Goal: Task Accomplishment & Management: Manage account settings

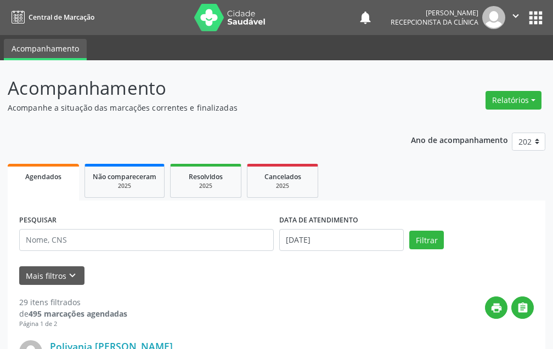
click at [206, 282] on div "Mais filtros keyboard_arrow_down" at bounding box center [276, 275] width 520 height 19
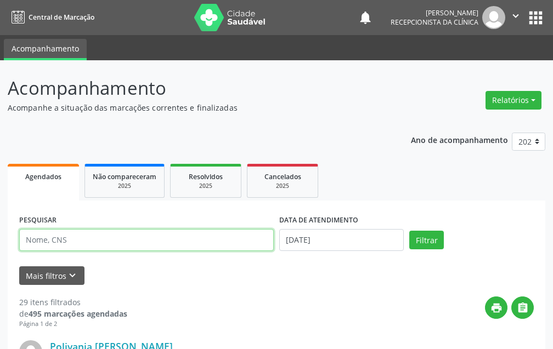
click at [190, 236] on input "text" at bounding box center [146, 240] width 254 height 22
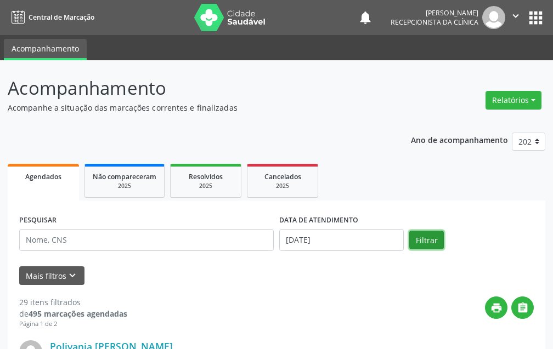
click at [427, 241] on button "Filtrar" at bounding box center [426, 240] width 35 height 19
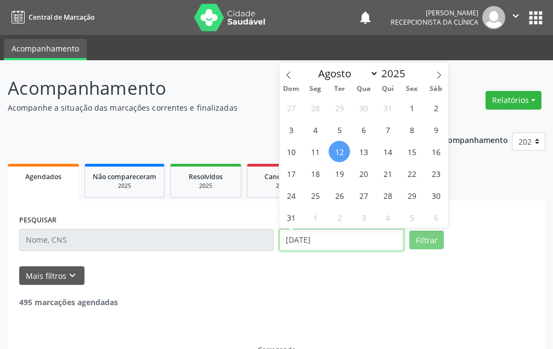
click at [349, 239] on input "[DATE]" at bounding box center [341, 240] width 124 height 22
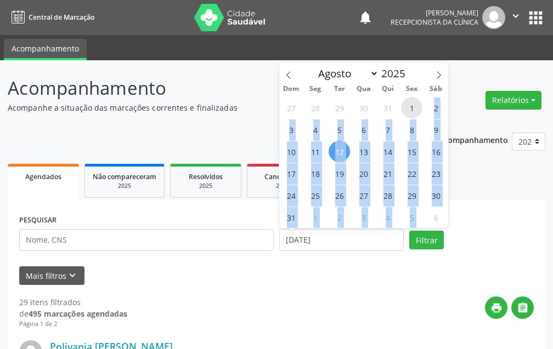
drag, startPoint x: 414, startPoint y: 108, endPoint x: 424, endPoint y: 209, distance: 101.4
click at [424, 209] on div "27 28 29 30 31 1 2 3 4 5 6 7 8 9 10 11 12 13 14 15 16 17 18 19 20 21 22 23 24 2…" at bounding box center [363, 162] width 169 height 132
click at [421, 235] on button "Filtrar" at bounding box center [426, 240] width 35 height 19
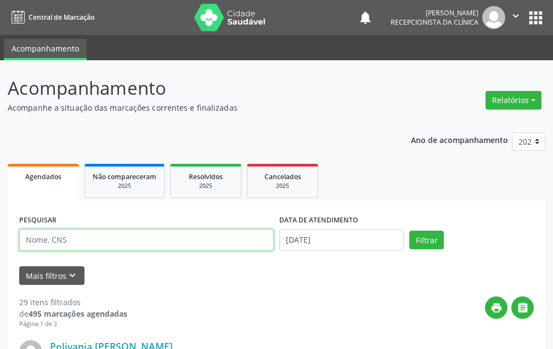
click at [99, 239] on input "text" at bounding box center [146, 240] width 254 height 22
type input "[PERSON_NAME]"
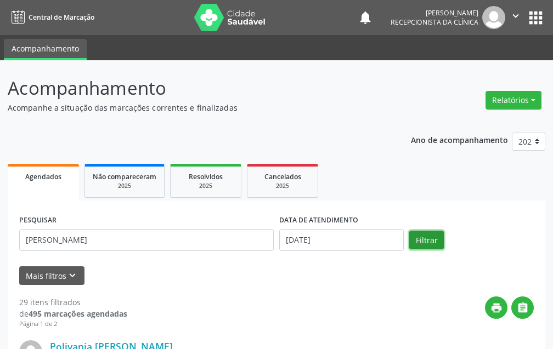
click at [428, 235] on button "Filtrar" at bounding box center [426, 240] width 35 height 19
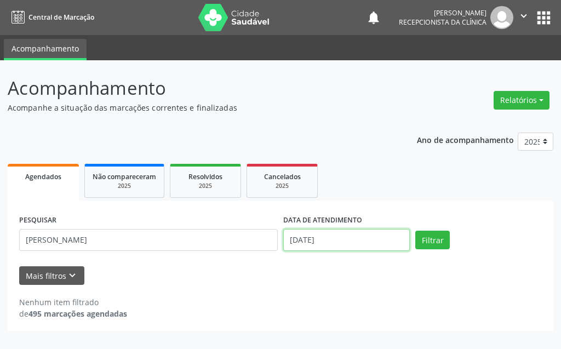
click at [391, 239] on input "[DATE]" at bounding box center [346, 240] width 127 height 22
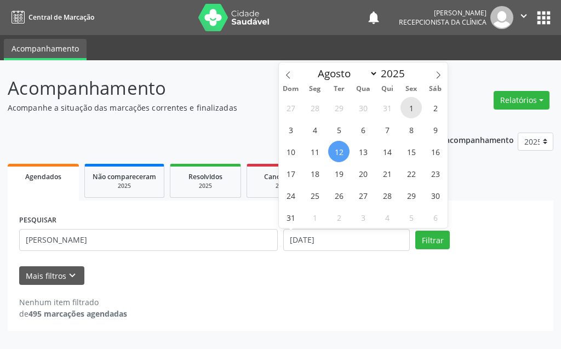
click at [404, 111] on span "1" at bounding box center [411, 107] width 21 height 21
type input "[DATE]"
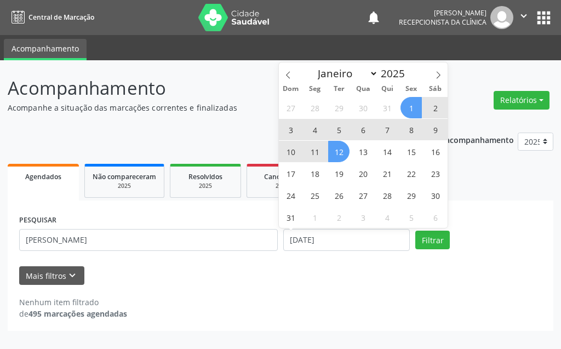
click at [345, 150] on span "12" at bounding box center [338, 151] width 21 height 21
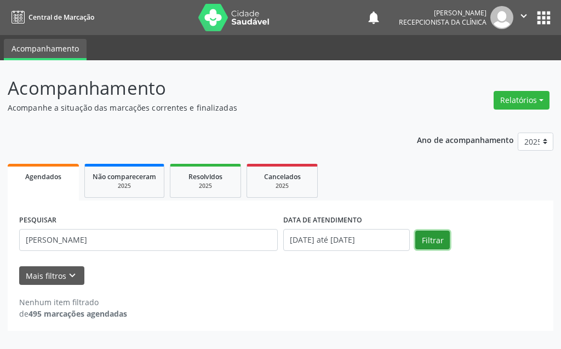
click at [434, 233] on button "Filtrar" at bounding box center [433, 240] width 35 height 19
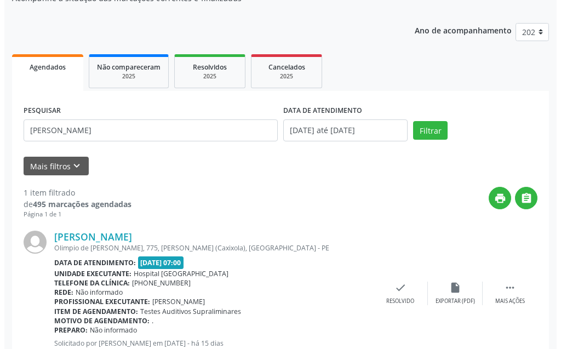
scroll to position [147, 0]
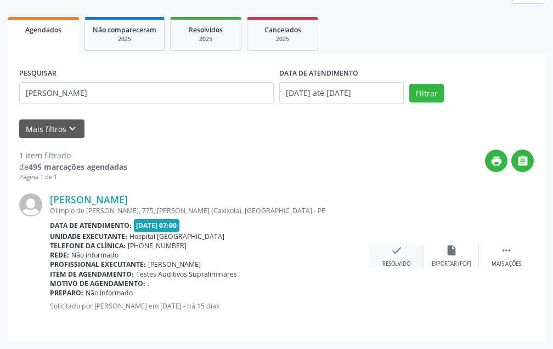
click at [408, 259] on div "check Resolvido" at bounding box center [396, 257] width 55 height 24
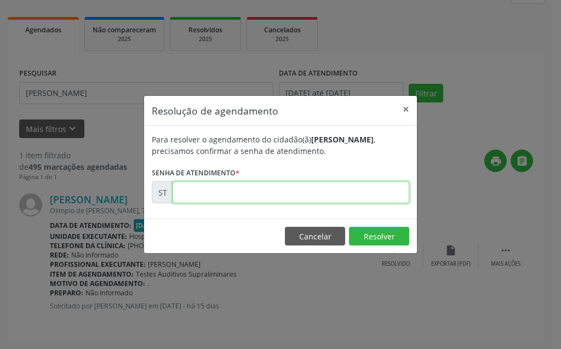
click at [344, 196] on input "text" at bounding box center [291, 192] width 237 height 22
type input "00012545"
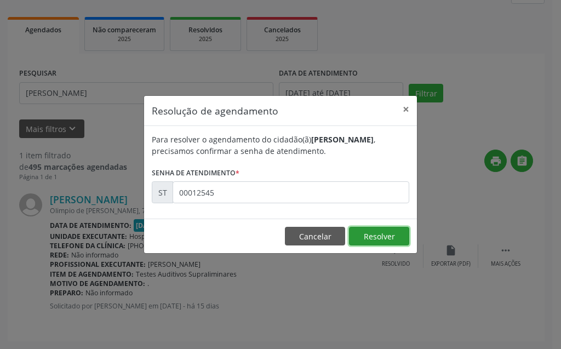
click at [390, 234] on button "Resolver" at bounding box center [379, 236] width 60 height 19
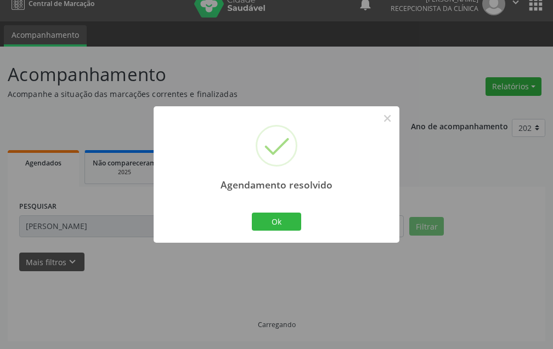
scroll to position [25, 0]
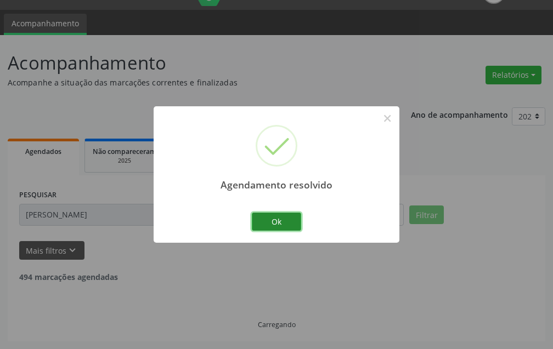
click at [283, 220] on button "Ok" at bounding box center [276, 222] width 49 height 19
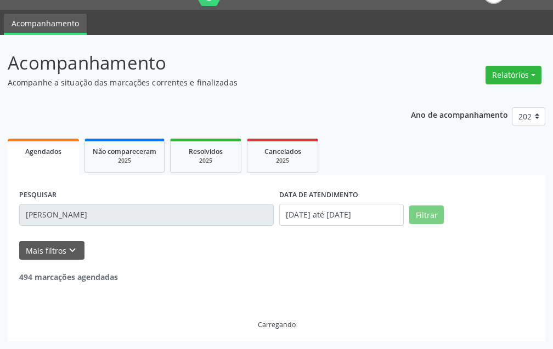
scroll to position [0, 0]
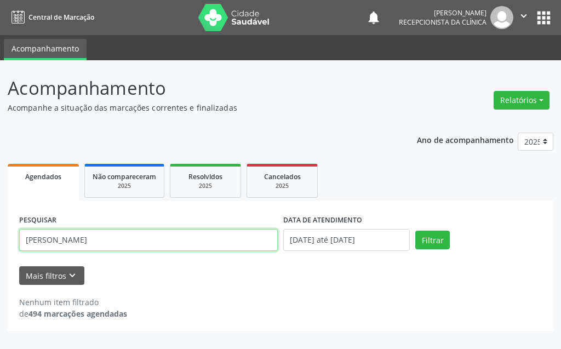
drag, startPoint x: 81, startPoint y: 237, endPoint x: 21, endPoint y: 246, distance: 59.9
click at [21, 246] on input "[PERSON_NAME]" at bounding box center [148, 240] width 259 height 22
type input "[PERSON_NAME]"
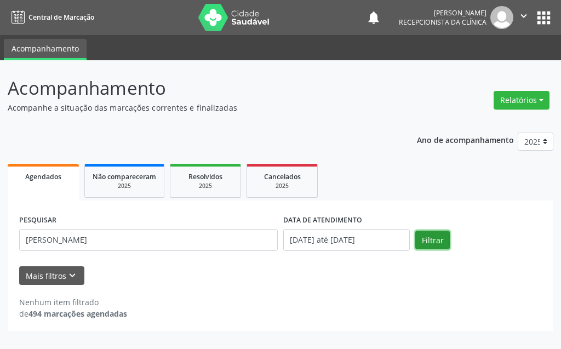
click at [419, 235] on button "Filtrar" at bounding box center [433, 240] width 35 height 19
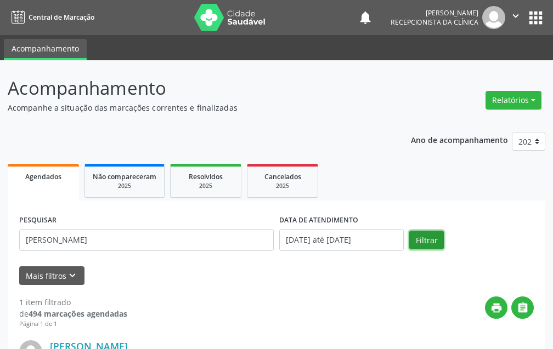
click at [419, 236] on button "Filtrar" at bounding box center [426, 240] width 35 height 19
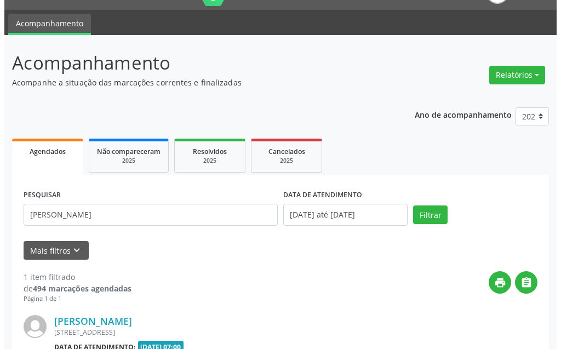
scroll to position [135, 0]
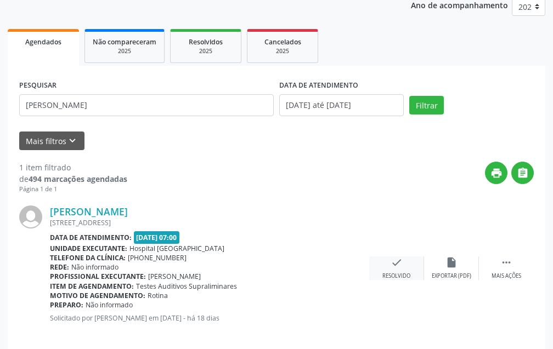
click at [398, 269] on div "check Resolvido" at bounding box center [396, 269] width 55 height 24
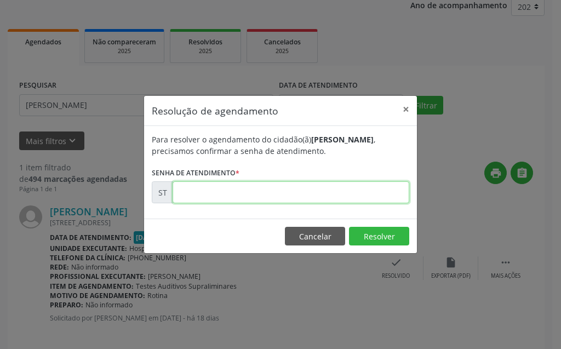
click at [333, 195] on input "text" at bounding box center [291, 192] width 237 height 22
type input "00012239"
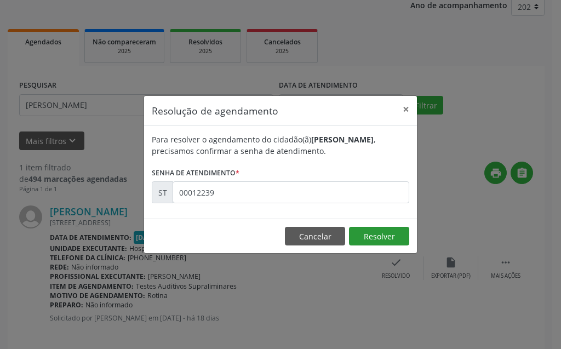
click at [359, 228] on footer "Cancelar Resolver" at bounding box center [280, 236] width 273 height 35
click at [371, 233] on button "Resolver" at bounding box center [379, 236] width 60 height 19
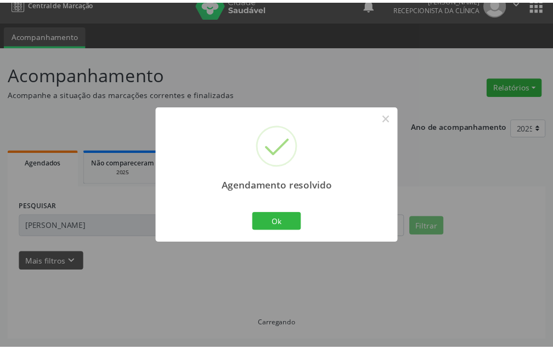
scroll to position [14, 0]
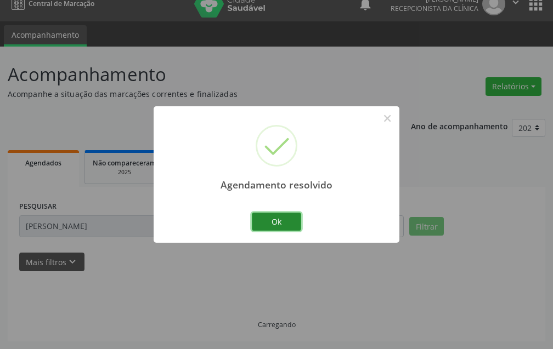
click at [291, 220] on button "Ok" at bounding box center [276, 222] width 49 height 19
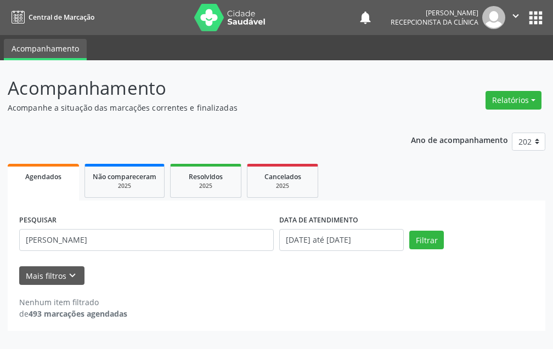
scroll to position [0, 0]
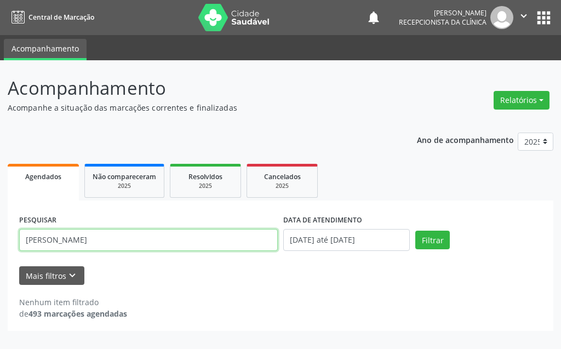
click at [233, 243] on input "[PERSON_NAME]" at bounding box center [148, 240] width 259 height 22
type input "L"
click at [47, 240] on input "[PERSON_NAME]" at bounding box center [148, 240] width 259 height 22
type input "[PERSON_NAME]"
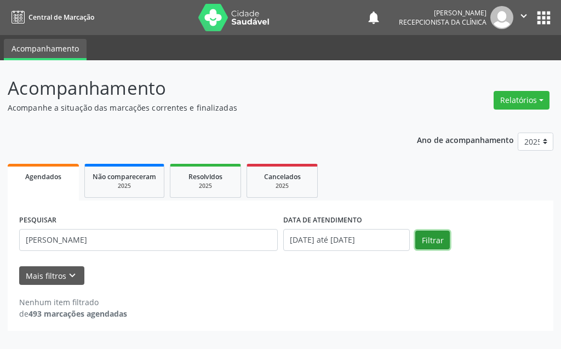
click at [442, 240] on button "Filtrar" at bounding box center [433, 240] width 35 height 19
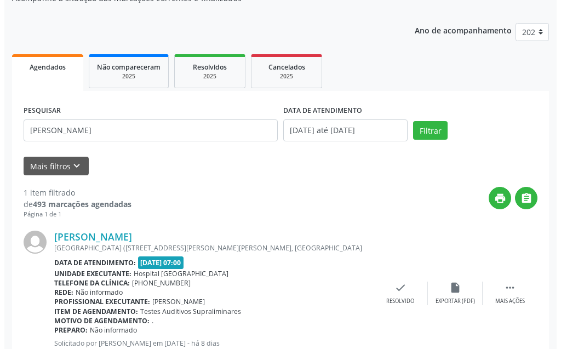
scroll to position [147, 0]
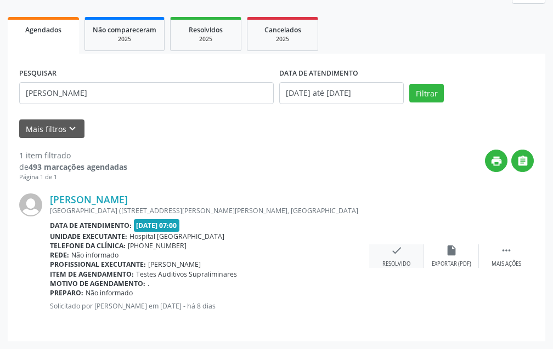
click at [399, 256] on icon "check" at bounding box center [396, 251] width 12 height 12
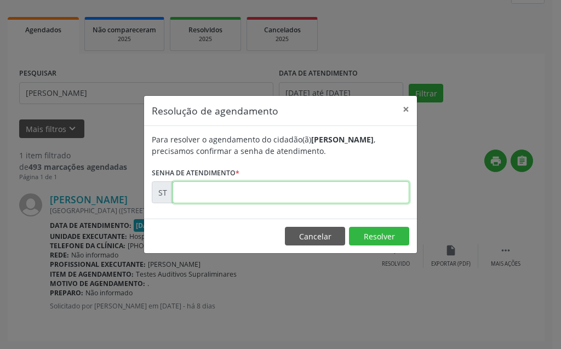
click at [345, 188] on input "text" at bounding box center [291, 192] width 237 height 22
type input "00014840"
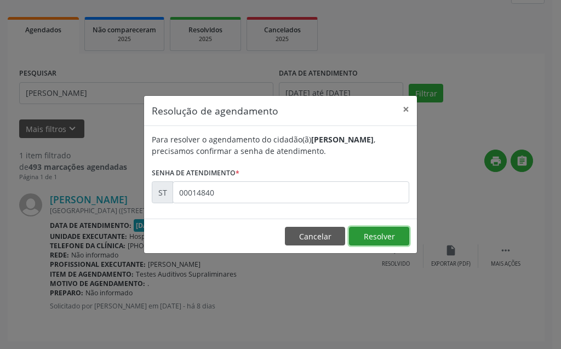
click at [366, 239] on button "Resolver" at bounding box center [379, 236] width 60 height 19
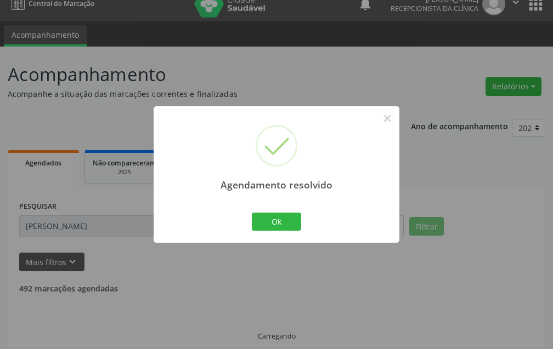
scroll to position [25, 0]
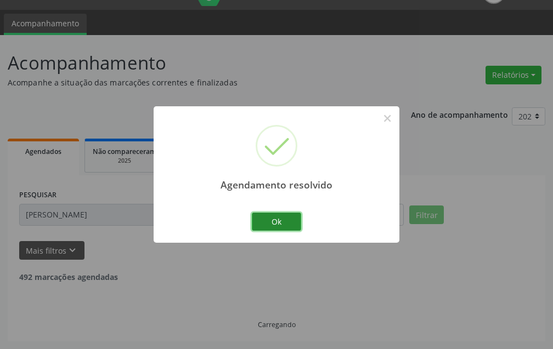
click at [272, 219] on button "Ok" at bounding box center [276, 222] width 49 height 19
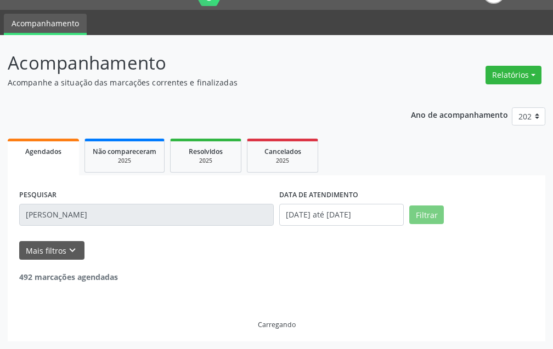
scroll to position [0, 0]
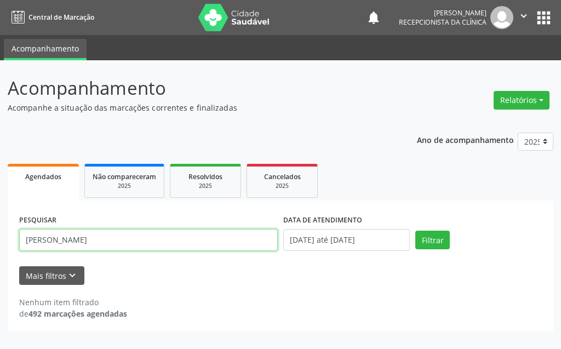
click at [90, 237] on input "[PERSON_NAME]" at bounding box center [148, 240] width 259 height 22
type input "[PERSON_NAME]"
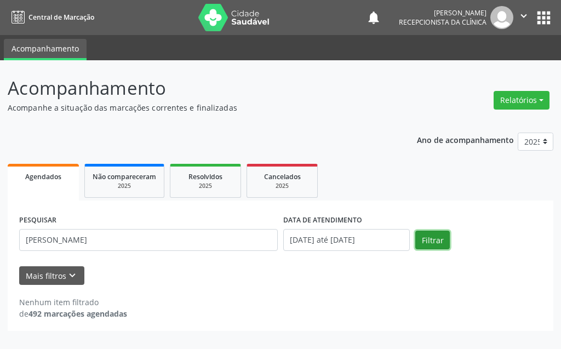
click at [419, 240] on button "Filtrar" at bounding box center [433, 240] width 35 height 19
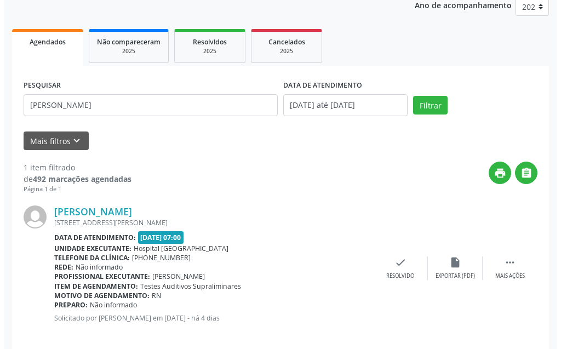
scroll to position [147, 0]
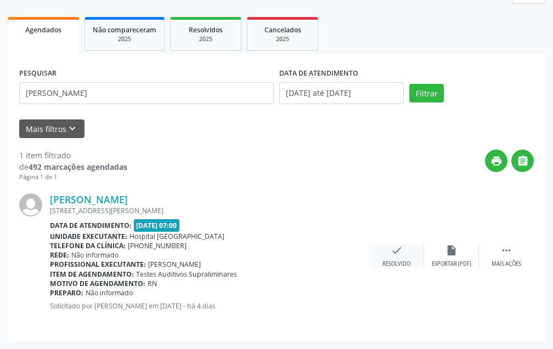
click at [391, 253] on icon "check" at bounding box center [396, 251] width 12 height 12
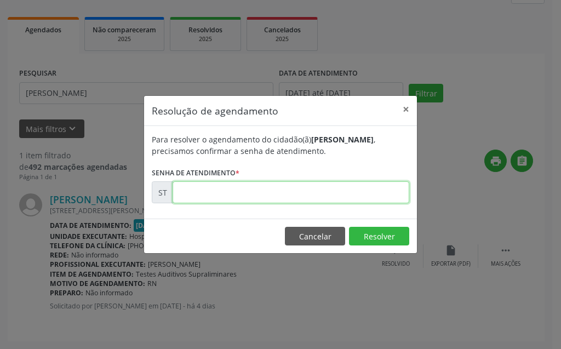
click at [349, 194] on input "text" at bounding box center [291, 192] width 237 height 22
type input "00015679"
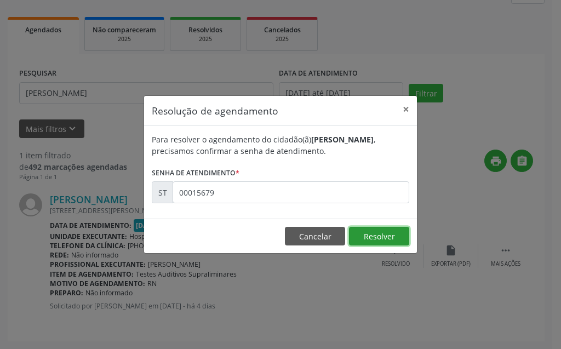
click at [394, 234] on button "Resolver" at bounding box center [379, 236] width 60 height 19
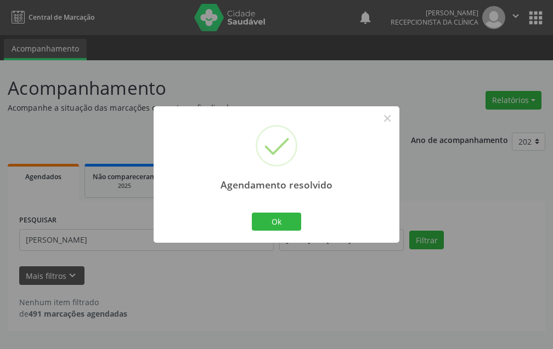
scroll to position [0, 0]
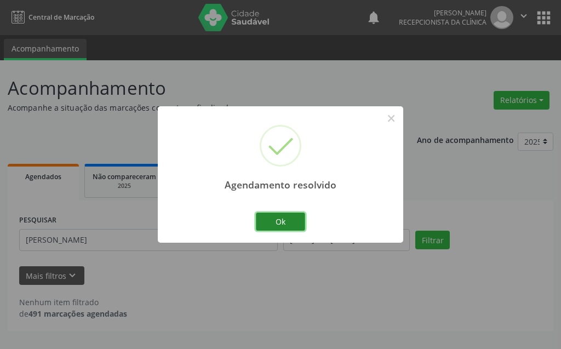
click at [281, 216] on button "Ok" at bounding box center [280, 222] width 49 height 19
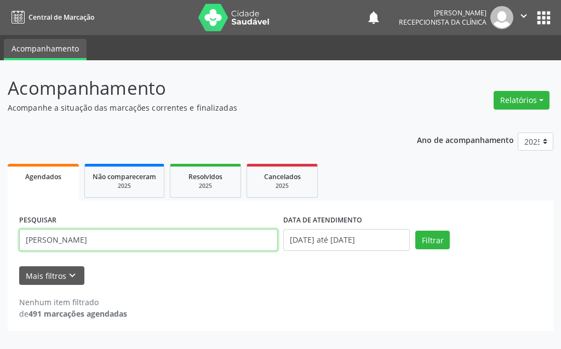
drag, startPoint x: 110, startPoint y: 241, endPoint x: 9, endPoint y: 249, distance: 101.2
click at [9, 249] on div "PESQUISAR [PERSON_NAME] DATA DE ATENDIMENTO [DATE] até [DATE] Filtrar UNIDADE D…" at bounding box center [281, 266] width 546 height 130
type input "[PERSON_NAME]"
click at [98, 239] on input "[PERSON_NAME]" at bounding box center [148, 240] width 259 height 22
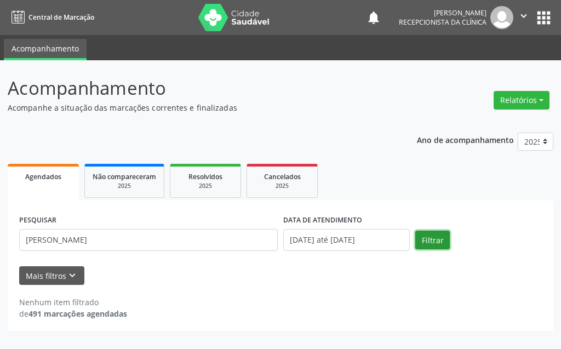
click at [438, 241] on button "Filtrar" at bounding box center [433, 240] width 35 height 19
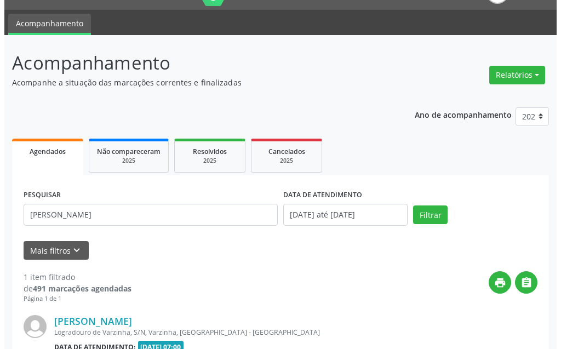
scroll to position [80, 0]
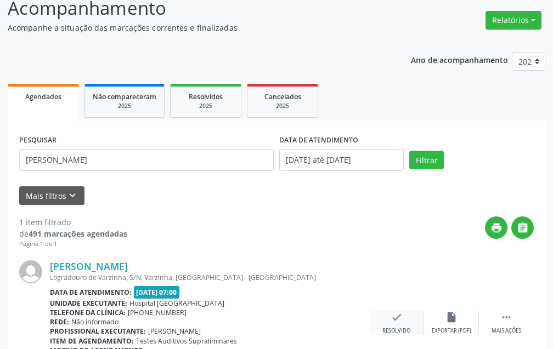
click at [405, 322] on div "check Resolvido" at bounding box center [396, 323] width 55 height 24
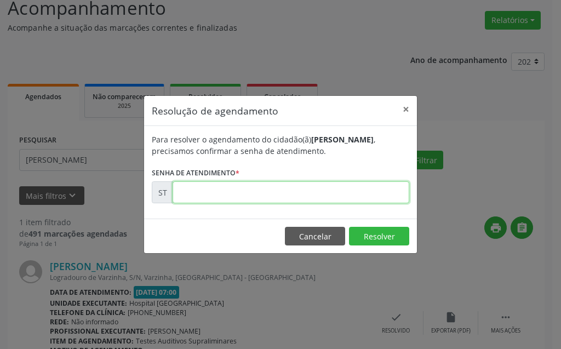
click at [382, 193] on input "text" at bounding box center [291, 192] width 237 height 22
type input "00014255"
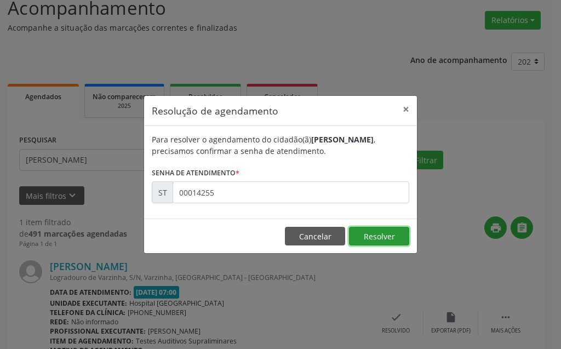
click at [394, 230] on button "Resolver" at bounding box center [379, 236] width 60 height 19
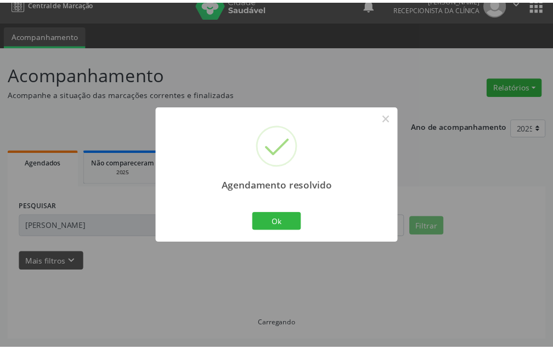
scroll to position [14, 0]
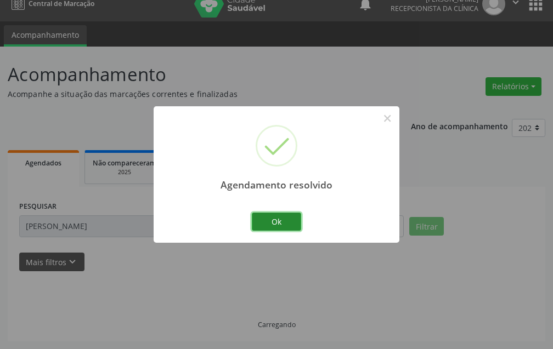
click at [268, 222] on button "Ok" at bounding box center [276, 222] width 49 height 19
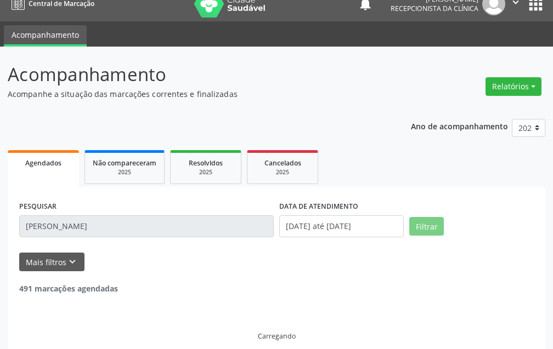
scroll to position [0, 0]
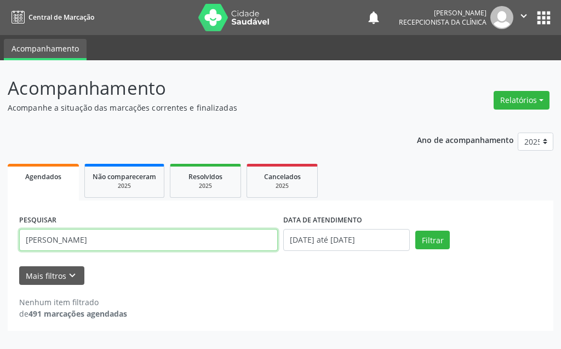
click at [195, 234] on input "[PERSON_NAME]" at bounding box center [148, 240] width 259 height 22
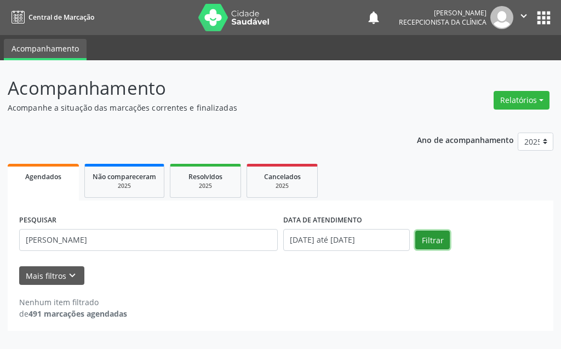
click at [434, 243] on button "Filtrar" at bounding box center [433, 240] width 35 height 19
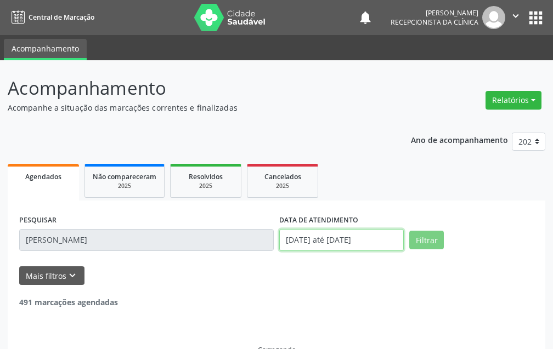
click at [375, 237] on input "[DATE] até [DATE]" at bounding box center [341, 240] width 124 height 22
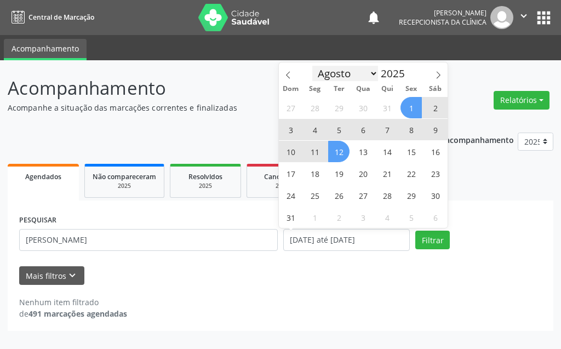
click at [349, 68] on select "Janeiro Fevereiro Março Abril Maio Junho Julho Agosto Setembro Outubro Novembro…" at bounding box center [346, 73] width 66 height 15
select select "6"
click at [313, 66] on select "Janeiro Fevereiro Março Abril Maio Junho Julho Agosto Setembro Outubro Novembro…" at bounding box center [346, 73] width 66 height 15
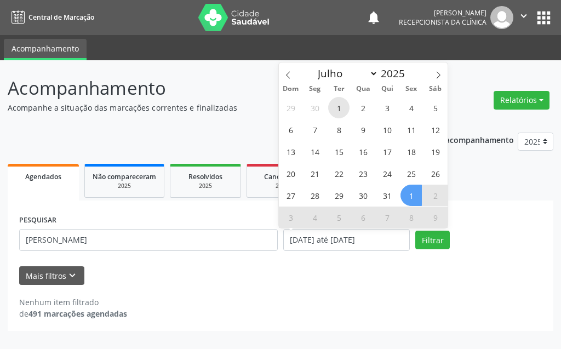
click at [343, 106] on span "1" at bounding box center [338, 107] width 21 height 21
type input "[DATE]"
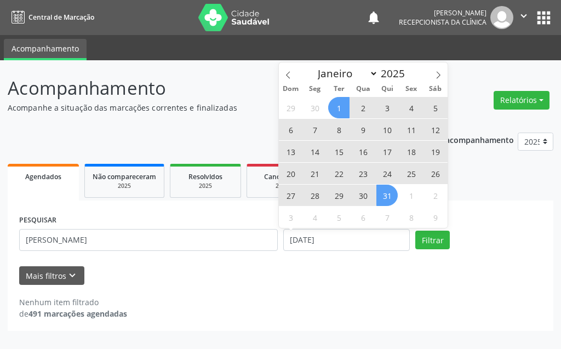
click at [388, 197] on span "31" at bounding box center [387, 195] width 21 height 21
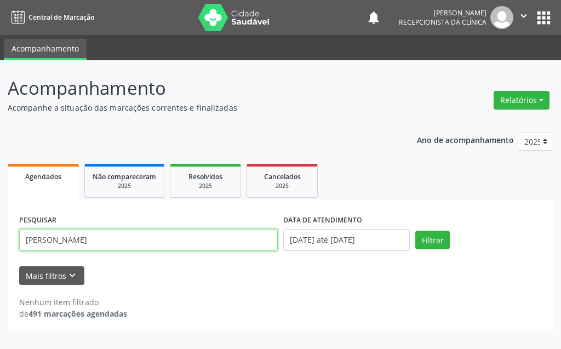
click at [199, 240] on input "[PERSON_NAME]" at bounding box center [148, 240] width 259 height 22
type input "H"
type input "[PERSON_NAME]"
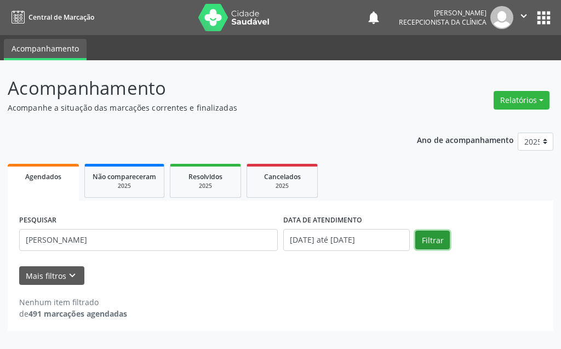
click at [435, 239] on button "Filtrar" at bounding box center [433, 240] width 35 height 19
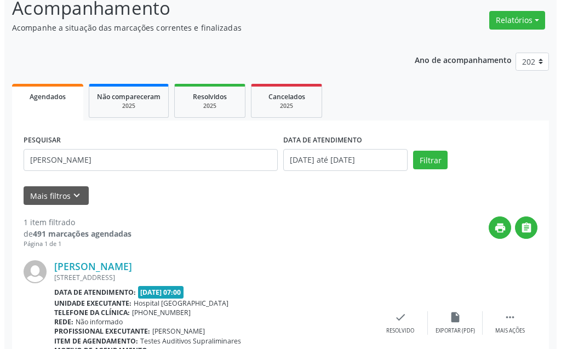
scroll to position [135, 0]
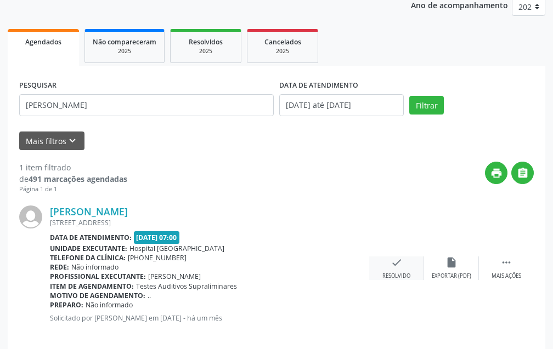
click at [407, 268] on div "check Resolvido" at bounding box center [396, 269] width 55 height 24
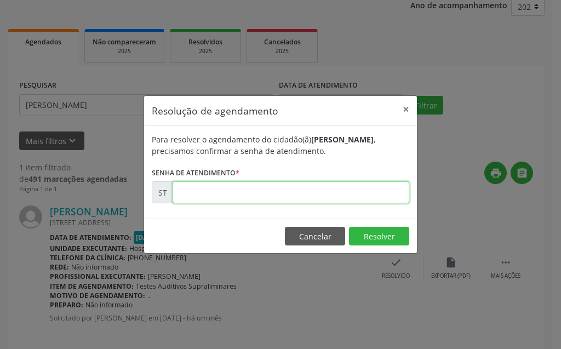
click at [355, 191] on input "text" at bounding box center [291, 192] width 237 height 22
type input "00007092"
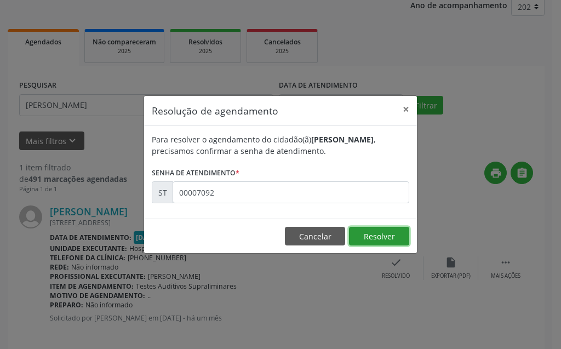
click at [350, 239] on button "Resolver" at bounding box center [379, 236] width 60 height 19
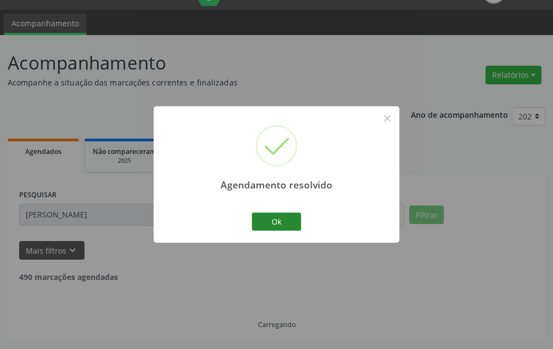
scroll to position [0, 0]
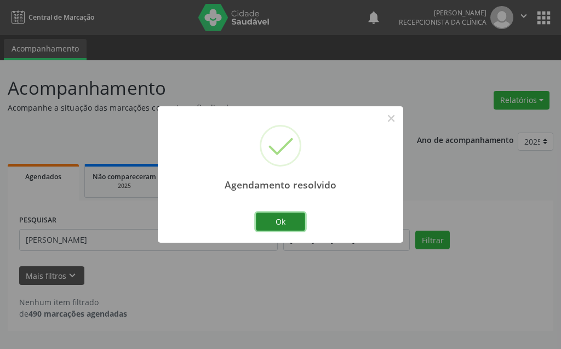
click at [287, 227] on button "Ok" at bounding box center [280, 222] width 49 height 19
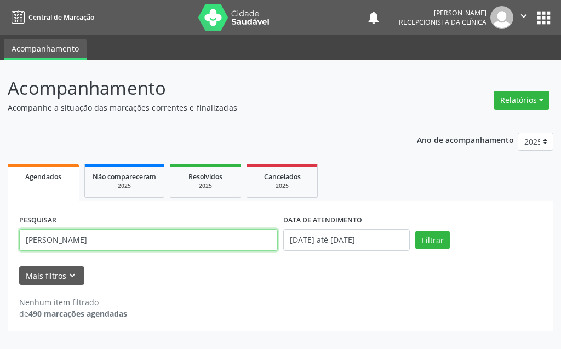
drag, startPoint x: 76, startPoint y: 238, endPoint x: 29, endPoint y: 245, distance: 47.6
click at [29, 245] on input "[PERSON_NAME]" at bounding box center [148, 240] width 259 height 22
type input "[PERSON_NAME]"
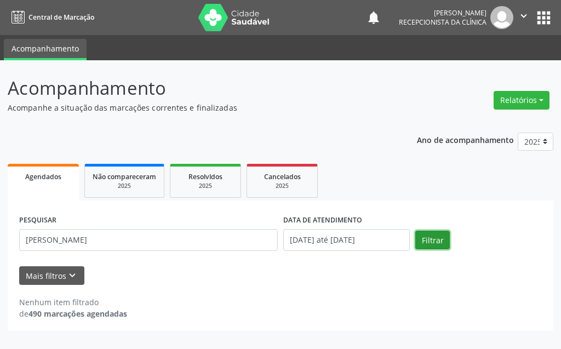
click at [426, 235] on button "Filtrar" at bounding box center [433, 240] width 35 height 19
click at [348, 239] on input "[DATE] até [DATE]" at bounding box center [346, 240] width 127 height 22
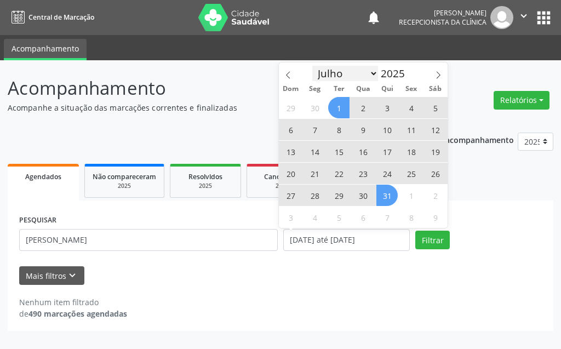
click at [364, 68] on select "Janeiro Fevereiro Março Abril Maio Junho Julho Agosto Setembro Outubro Novembro…" at bounding box center [346, 73] width 66 height 15
select select "7"
click at [313, 66] on select "Janeiro Fevereiro Março Abril Maio Junho Julho Agosto Setembro Outubro Novembro…" at bounding box center [346, 73] width 66 height 15
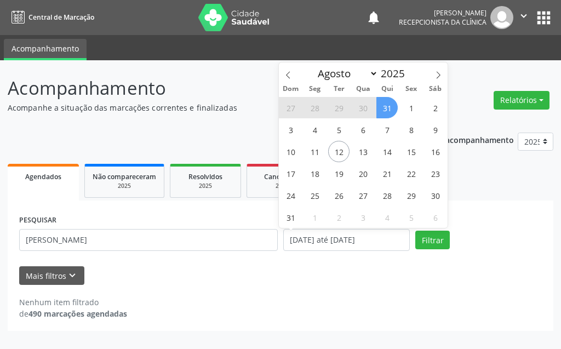
click at [395, 104] on span "31" at bounding box center [387, 107] width 21 height 21
type input "[DATE]"
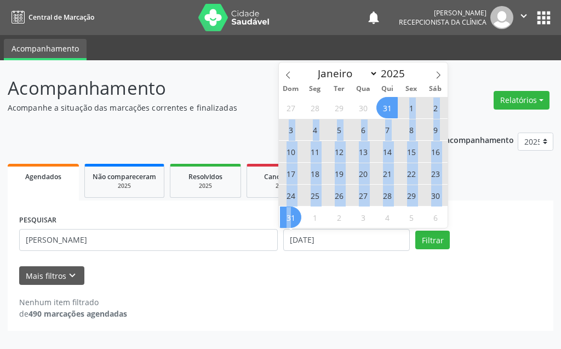
drag, startPoint x: 395, startPoint y: 104, endPoint x: 292, endPoint y: 227, distance: 160.3
click at [292, 227] on div "27 28 29 30 31 1 2 3 4 5 6 7 8 9 10 11 12 13 14 15 16 17 18 19 20 21 22 23 24 2…" at bounding box center [363, 162] width 169 height 132
click at [431, 242] on button "Filtrar" at bounding box center [433, 240] width 35 height 19
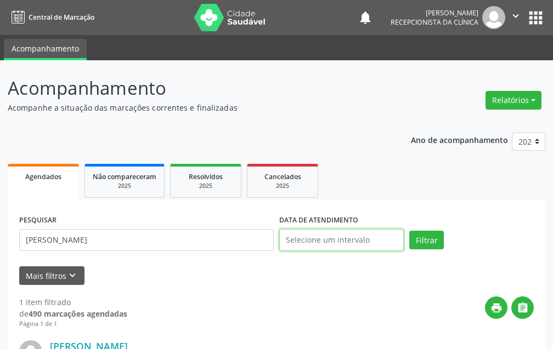
click at [307, 237] on input "text" at bounding box center [341, 240] width 124 height 22
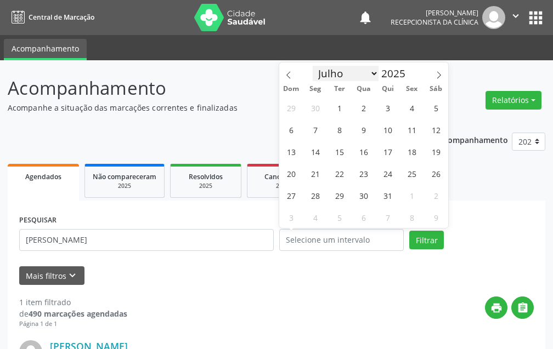
click at [357, 70] on select "Janeiro Fevereiro Março Abril Maio Junho Julho Agosto Setembro Outubro Novembro…" at bounding box center [346, 73] width 66 height 15
select select "7"
click at [313, 66] on select "Janeiro Fevereiro Março Abril Maio Junho Julho Agosto Setembro Outubro Novembro…" at bounding box center [346, 73] width 66 height 15
click at [400, 110] on div "27 28 29 30 31 1 2 3 4 5 6 7 8 9 10 11 12 13 14 15 16 17 18 19 20 21 22 23 24 2…" at bounding box center [363, 162] width 169 height 132
click at [411, 106] on span "1" at bounding box center [411, 107] width 21 height 21
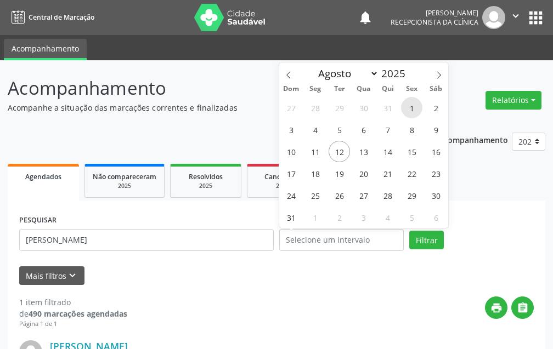
type input "[DATE]"
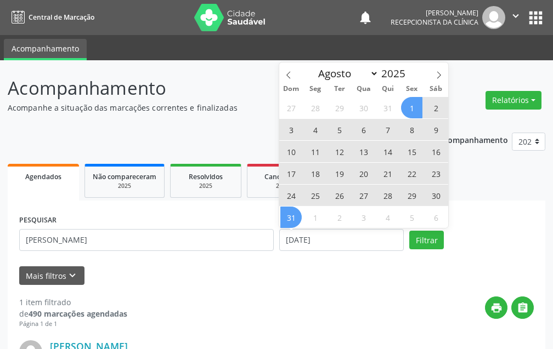
click at [296, 220] on span "31" at bounding box center [290, 217] width 21 height 21
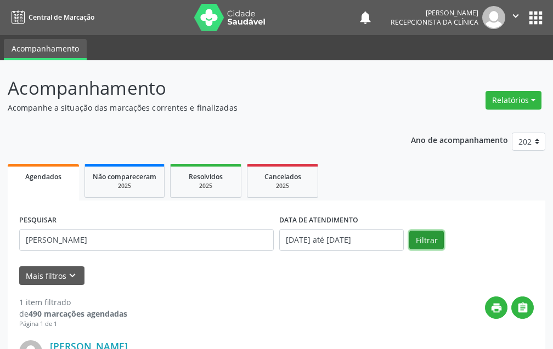
click at [412, 236] on button "Filtrar" at bounding box center [426, 240] width 35 height 19
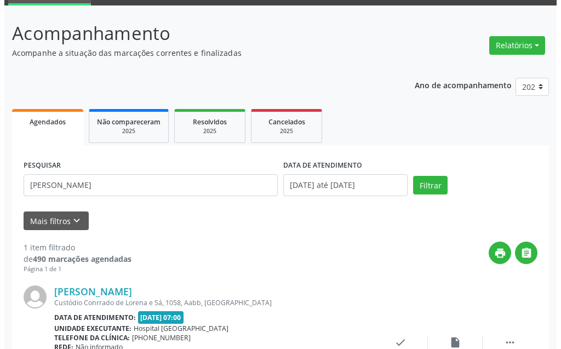
scroll to position [110, 0]
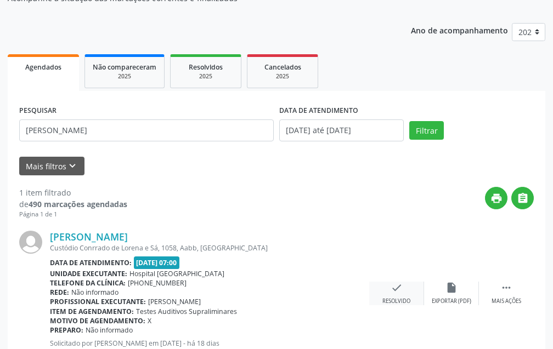
click at [393, 294] on div "check Resolvido" at bounding box center [396, 294] width 55 height 24
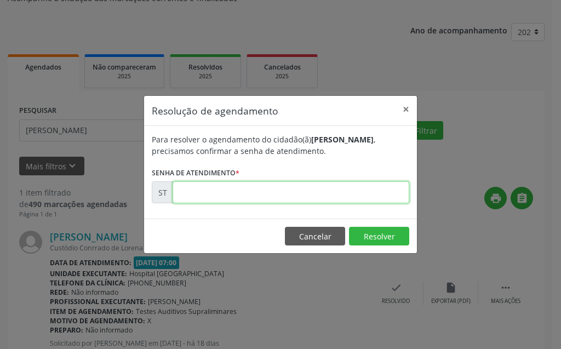
click at [367, 196] on input "text" at bounding box center [291, 192] width 237 height 22
type input "00012392"
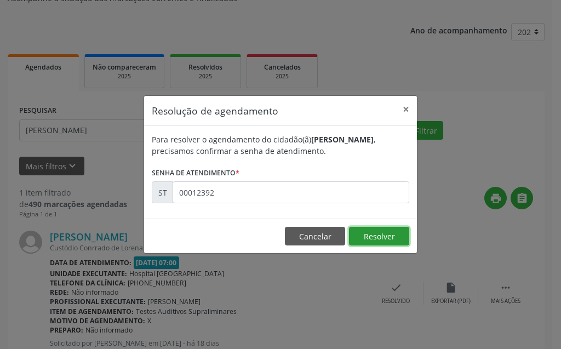
click at [376, 236] on button "Resolver" at bounding box center [379, 236] width 60 height 19
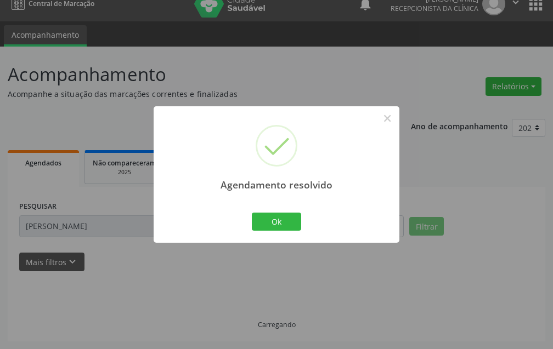
scroll to position [25, 0]
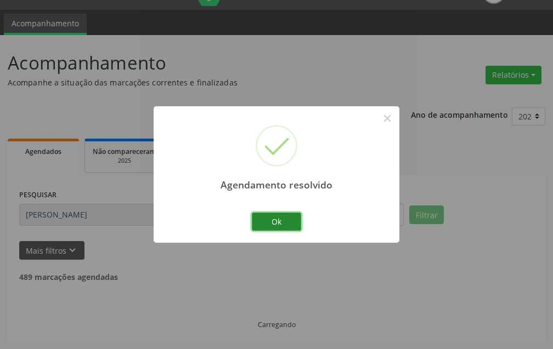
click at [276, 223] on button "Ok" at bounding box center [276, 222] width 49 height 19
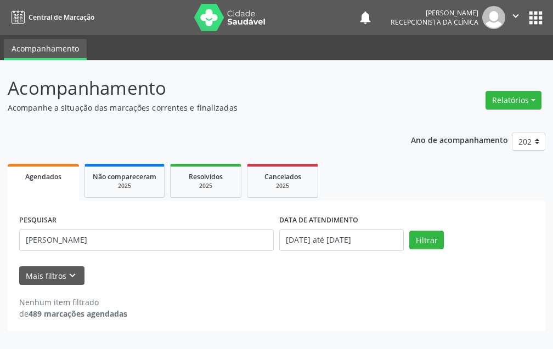
scroll to position [0, 0]
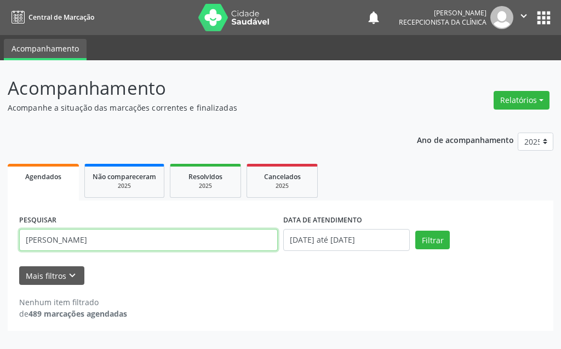
drag, startPoint x: 192, startPoint y: 240, endPoint x: 15, endPoint y: 252, distance: 178.1
click at [15, 252] on div "PESQUISAR [PERSON_NAME] DATA DE ATENDIMENTO [DATE] até [DATE] Filtrar UNIDADE D…" at bounding box center [281, 266] width 546 height 130
type input "[PERSON_NAME]"
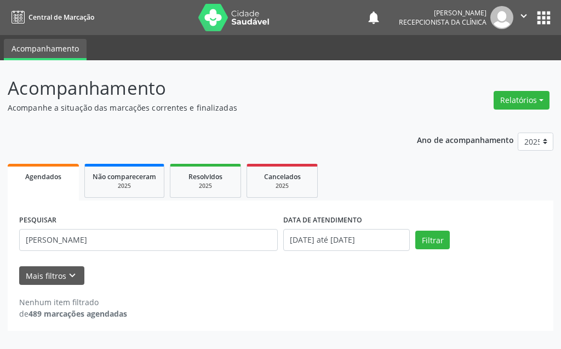
click at [421, 230] on div "PESQUISAR [PERSON_NAME] DATA DE ATENDIMENTO [DATE] até [DATE] Filtrar" at bounding box center [280, 235] width 529 height 47
click at [426, 239] on button "Filtrar" at bounding box center [433, 240] width 35 height 19
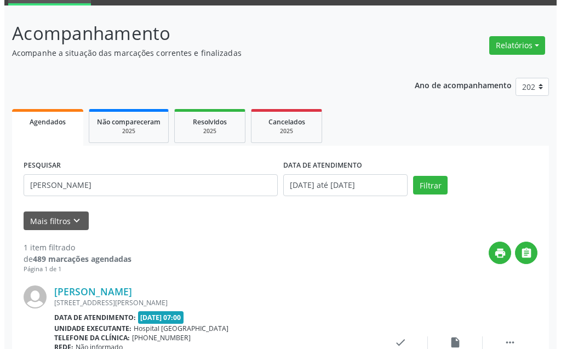
scroll to position [110, 0]
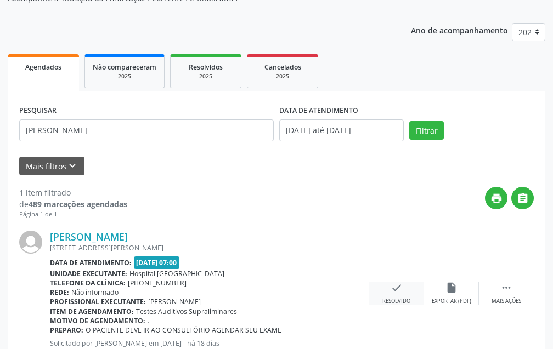
click at [405, 287] on div "check Resolvido" at bounding box center [396, 294] width 55 height 24
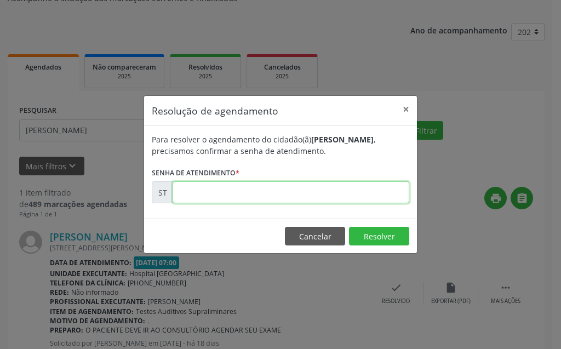
click at [368, 193] on input "text" at bounding box center [291, 192] width 237 height 22
type input "00012200"
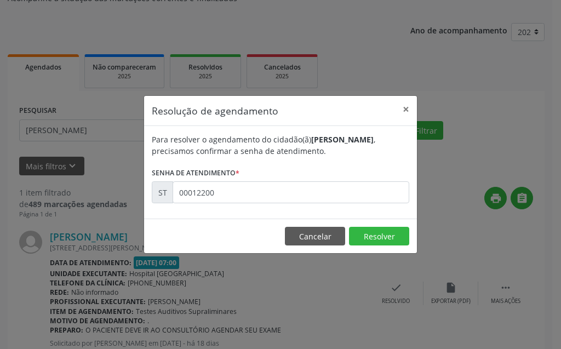
click at [378, 226] on footer "Cancelar Resolver" at bounding box center [280, 236] width 273 height 35
click at [378, 239] on button "Resolver" at bounding box center [379, 236] width 60 height 19
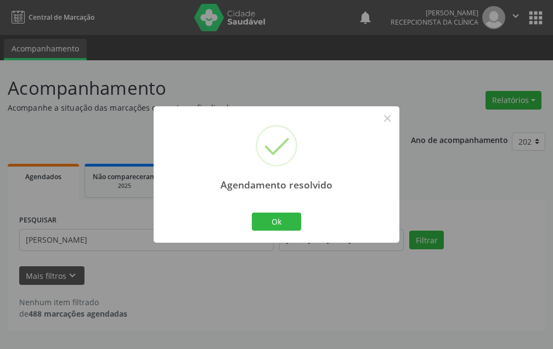
scroll to position [0, 0]
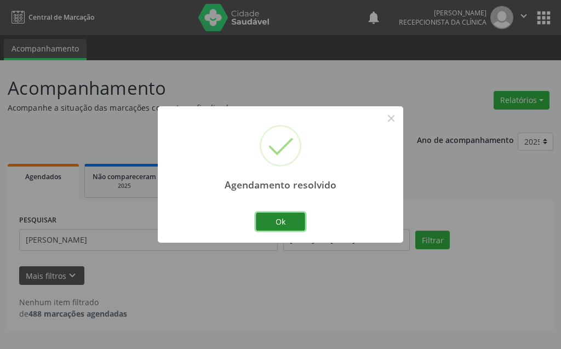
click at [280, 221] on button "Ok" at bounding box center [280, 222] width 49 height 19
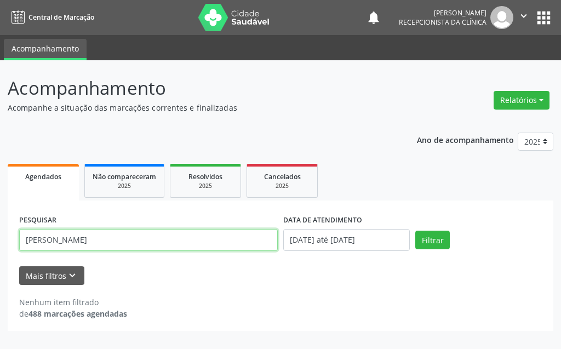
drag, startPoint x: 92, startPoint y: 245, endPoint x: 0, endPoint y: 241, distance: 91.6
click at [0, 241] on div "Acompanhamento Acompanhe a situação das marcações correntes e finalizadas Relat…" at bounding box center [280, 204] width 561 height 289
type input "[PERSON_NAME]"
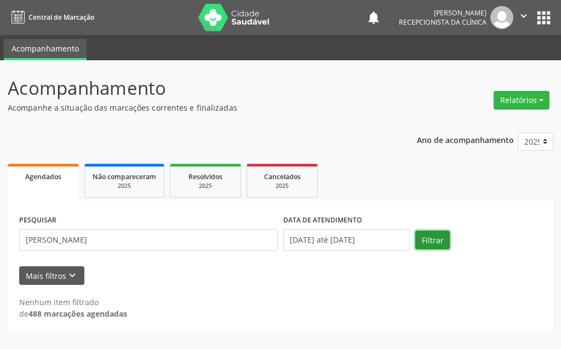
click at [442, 239] on button "Filtrar" at bounding box center [433, 240] width 35 height 19
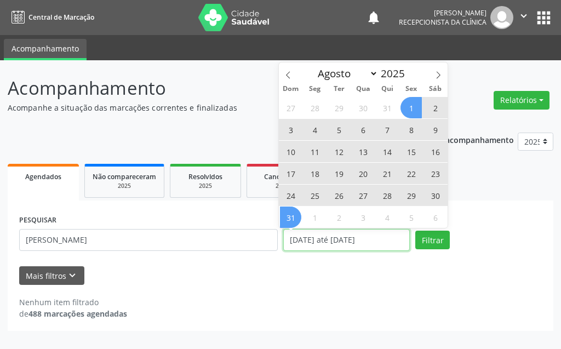
click at [348, 232] on input "[DATE] até [DATE]" at bounding box center [346, 240] width 127 height 22
click at [357, 75] on select "Janeiro Fevereiro Março Abril Maio Junho Julho Agosto Setembro Outubro Novembro…" at bounding box center [346, 73] width 66 height 15
select select "6"
click at [313, 66] on select "Janeiro Fevereiro Março Abril Maio Junho Julho Agosto Setembro Outubro Novembro…" at bounding box center [346, 73] width 66 height 15
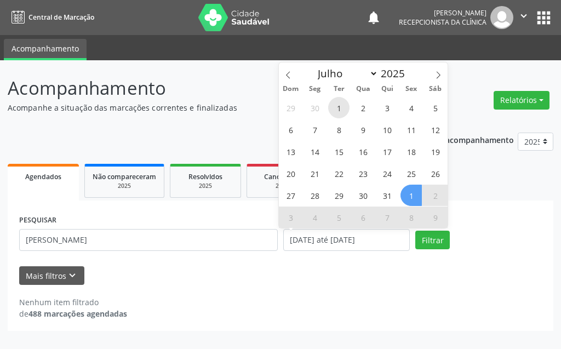
click at [342, 109] on span "1" at bounding box center [338, 107] width 21 height 21
type input "[DATE]"
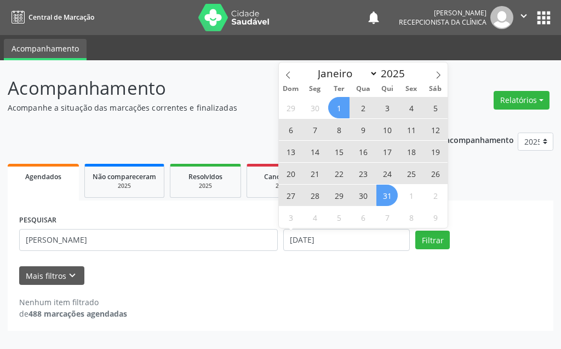
click at [388, 198] on span "31" at bounding box center [387, 195] width 21 height 21
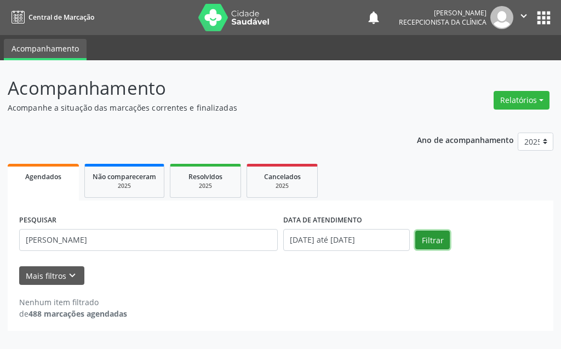
click at [431, 241] on button "Filtrar" at bounding box center [433, 240] width 35 height 19
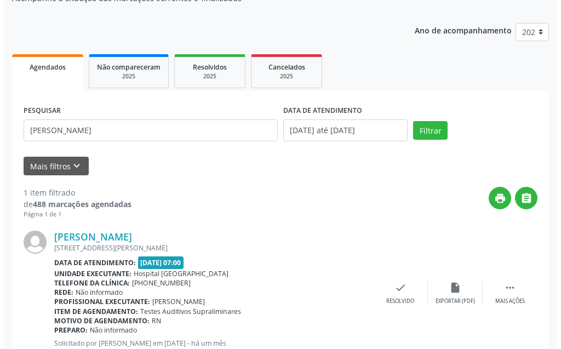
scroll to position [147, 0]
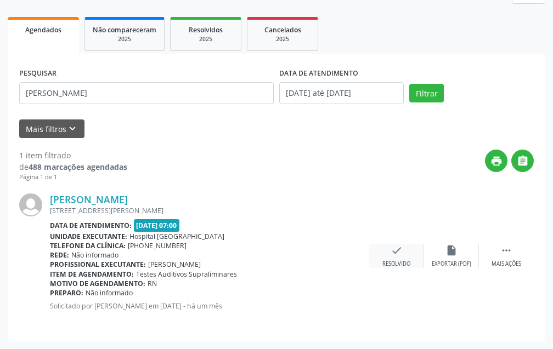
click at [399, 259] on div "check Resolvido" at bounding box center [396, 257] width 55 height 24
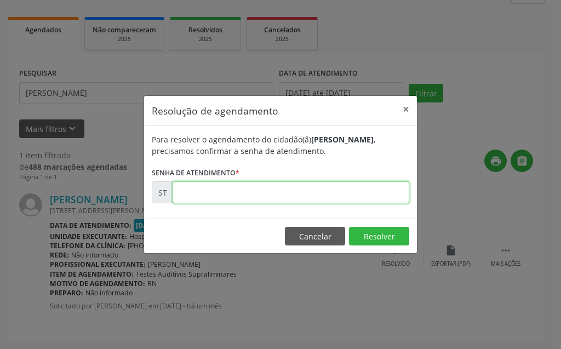
click at [361, 188] on input "text" at bounding box center [291, 192] width 237 height 22
type input "00006492"
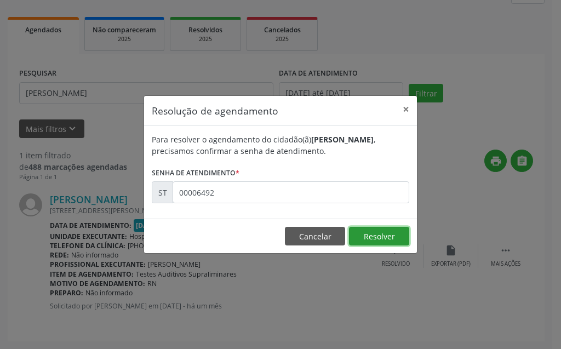
click at [375, 242] on button "Resolver" at bounding box center [379, 236] width 60 height 19
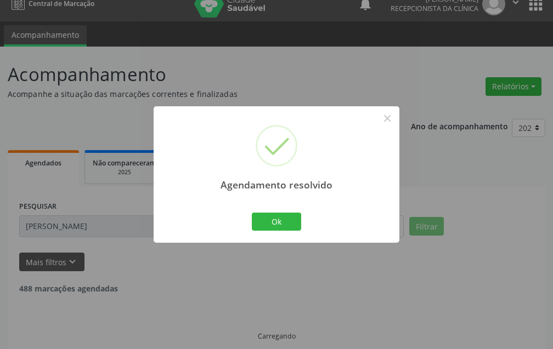
scroll to position [25, 0]
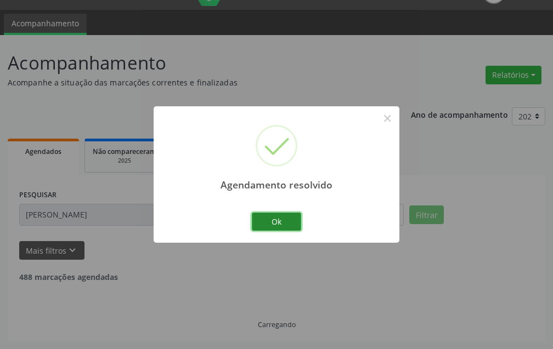
click at [298, 220] on button "Ok" at bounding box center [276, 222] width 49 height 19
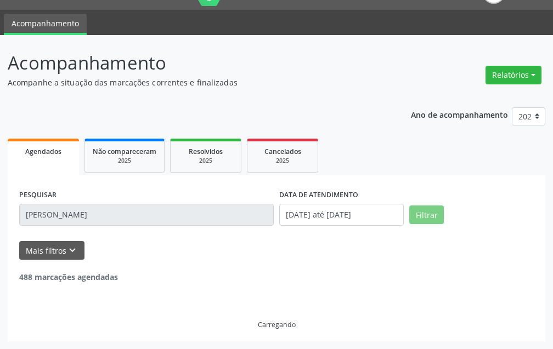
scroll to position [0, 0]
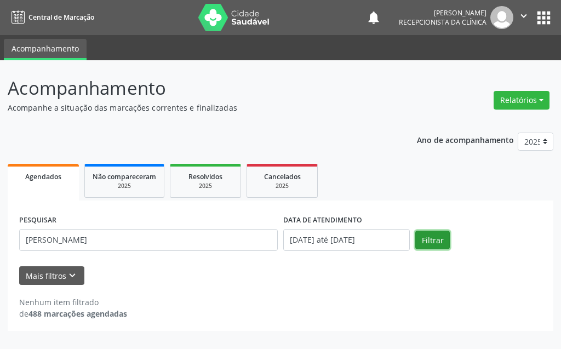
click at [433, 245] on button "Filtrar" at bounding box center [433, 240] width 35 height 19
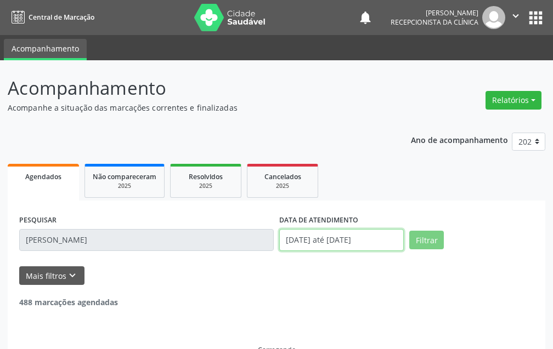
click at [385, 243] on input "[DATE] até [DATE]" at bounding box center [341, 240] width 124 height 22
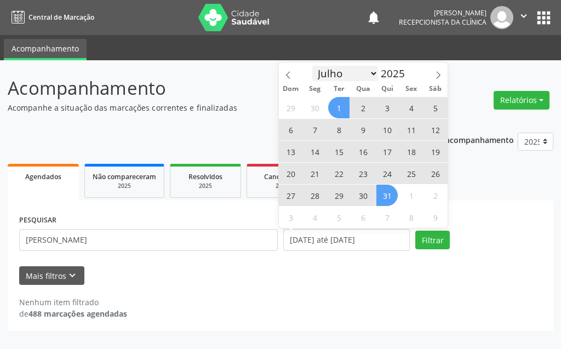
click at [365, 72] on select "Janeiro Fevereiro Março Abril Maio Junho Julho Agosto Setembro Outubro Novembro…" at bounding box center [346, 73] width 66 height 15
click at [313, 66] on select "Janeiro Fevereiro Março Abril Maio Junho Julho Agosto Setembro Outubro Novembro…" at bounding box center [346, 73] width 66 height 15
click at [364, 72] on select "Janeiro Fevereiro Março Abril Maio Junho Julho Agosto Setembro Outubro Novembro…" at bounding box center [346, 73] width 66 height 15
select select "7"
click at [313, 66] on select "Janeiro Fevereiro Março Abril Maio Junho Julho Agosto Setembro Outubro Novembro…" at bounding box center [346, 73] width 66 height 15
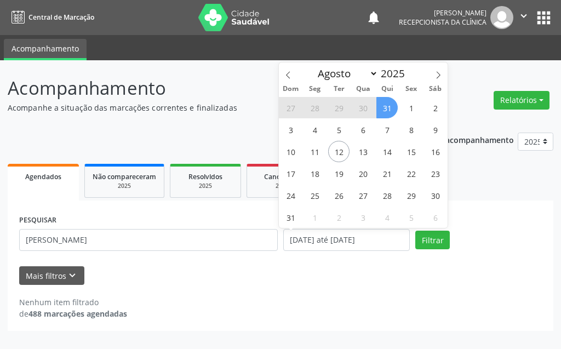
click at [389, 108] on span "31" at bounding box center [387, 107] width 21 height 21
type input "[DATE]"
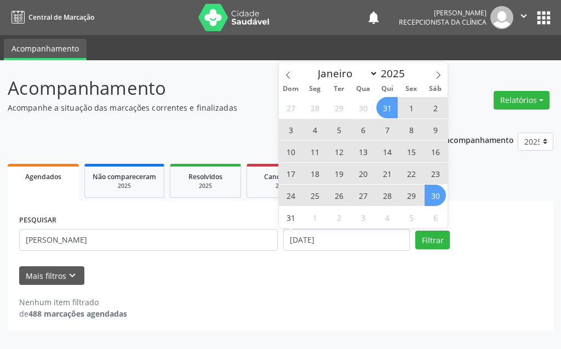
click at [427, 201] on span "30" at bounding box center [435, 195] width 21 height 21
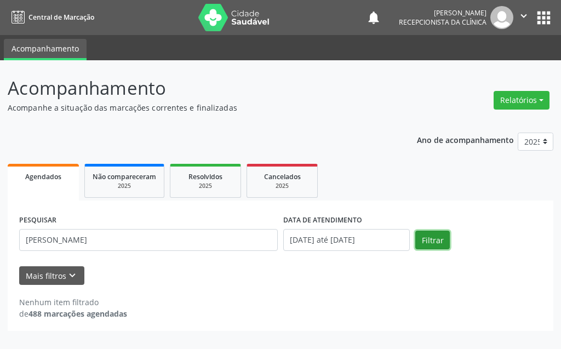
click at [421, 235] on button "Filtrar" at bounding box center [433, 240] width 35 height 19
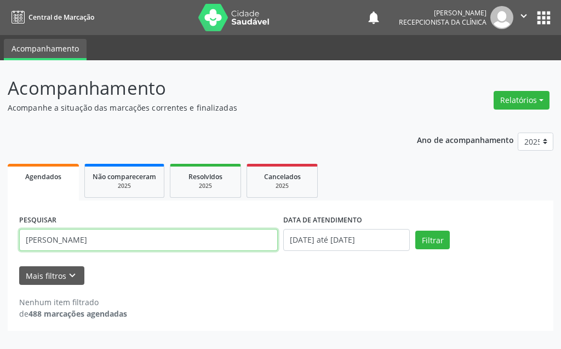
click at [72, 242] on input "[PERSON_NAME]" at bounding box center [148, 240] width 259 height 22
drag, startPoint x: 72, startPoint y: 242, endPoint x: 13, endPoint y: 248, distance: 59.0
click at [13, 248] on div "PESQUISAR [PERSON_NAME] DATA DE ATENDIMENTO [DATE] até [DATE] Filtrar UNIDADE D…" at bounding box center [281, 266] width 546 height 130
type input "[PERSON_NAME]"
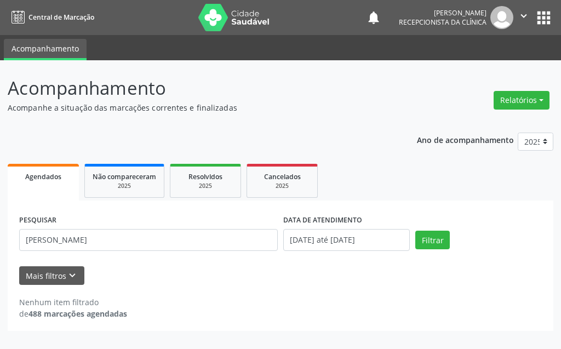
click at [450, 239] on div "Filtrar" at bounding box center [479, 240] width 132 height 19
click at [435, 239] on button "Filtrar" at bounding box center [433, 240] width 35 height 19
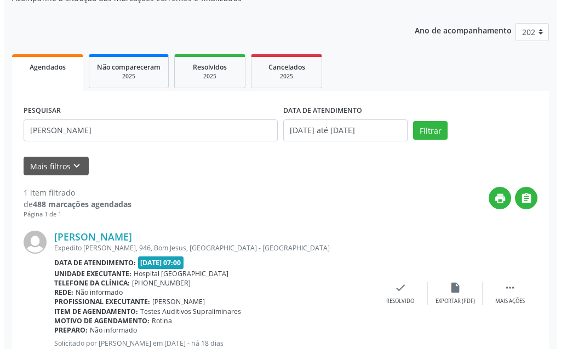
scroll to position [147, 0]
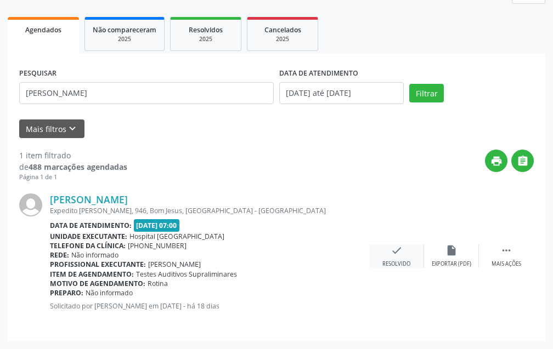
click at [385, 251] on div "check Resolvido" at bounding box center [396, 257] width 55 height 24
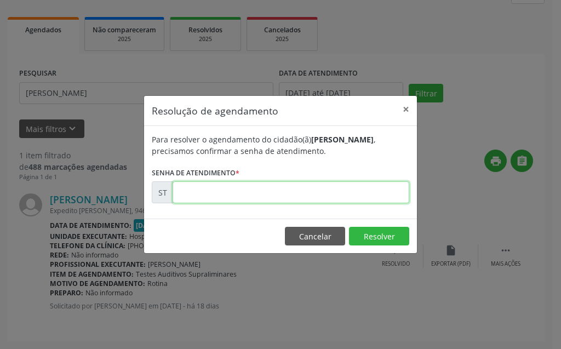
click at [362, 202] on input "text" at bounding box center [291, 192] width 237 height 22
type input "00012234"
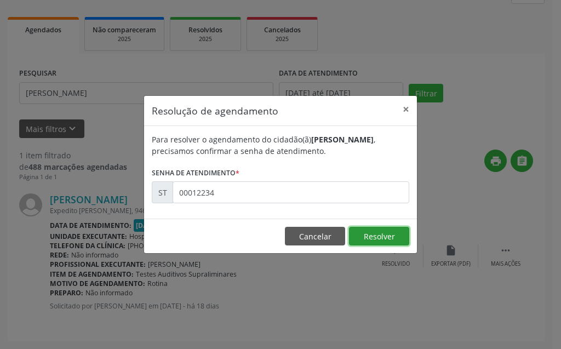
click at [399, 239] on button "Resolver" at bounding box center [379, 236] width 60 height 19
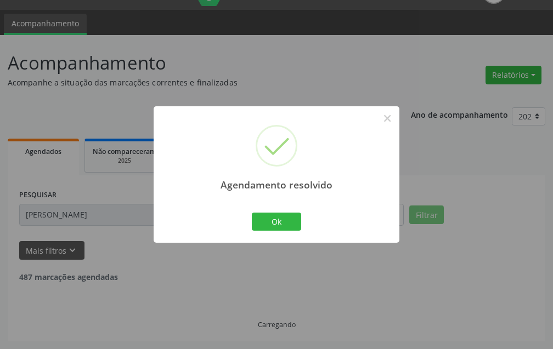
scroll to position [0, 0]
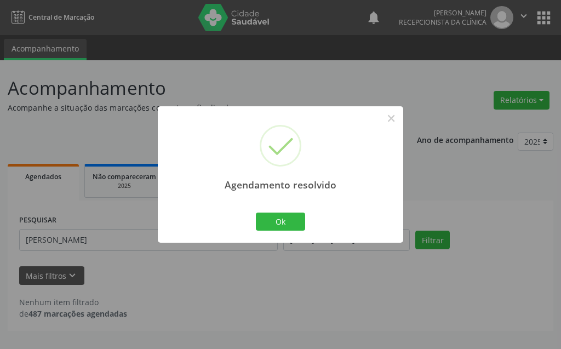
click at [269, 210] on div "Ok Cancel" at bounding box center [281, 221] width 54 height 23
click at [269, 224] on button "Ok" at bounding box center [280, 222] width 49 height 19
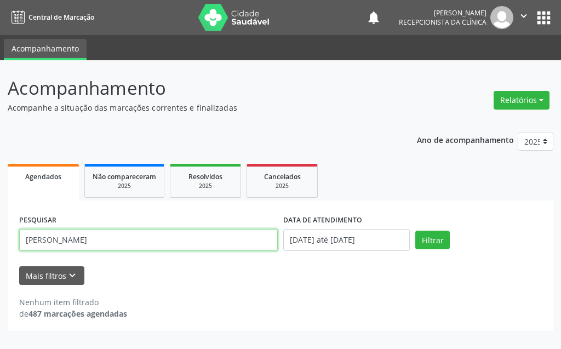
drag, startPoint x: 133, startPoint y: 241, endPoint x: 19, endPoint y: 259, distance: 116.1
click at [19, 259] on div "PESQUISAR [PERSON_NAME] DATA DE ATENDIMENTO [DATE] até [DATE] Filtrar UNIDADE D…" at bounding box center [281, 266] width 546 height 130
type input "[PERSON_NAME]"
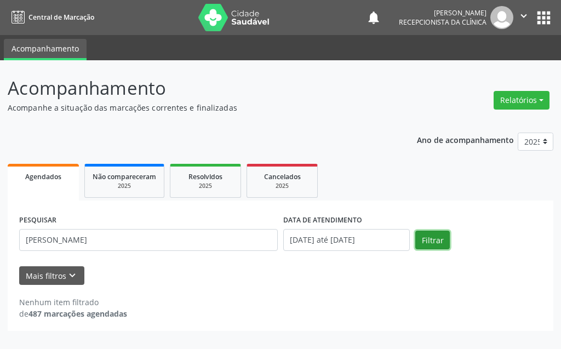
click at [447, 241] on button "Filtrar" at bounding box center [433, 240] width 35 height 19
click at [357, 246] on input "[DATE] até [DATE]" at bounding box center [346, 240] width 127 height 22
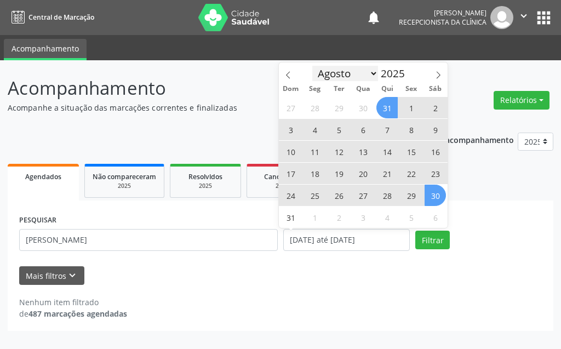
click at [352, 71] on select "Janeiro Fevereiro Março Abril Maio Junho Julho Agosto Setembro Outubro Novembro…" at bounding box center [346, 73] width 66 height 15
select select "6"
click at [313, 66] on select "Janeiro Fevereiro Março Abril Maio Junho Julho Agosto Setembro Outubro Novembro…" at bounding box center [346, 73] width 66 height 15
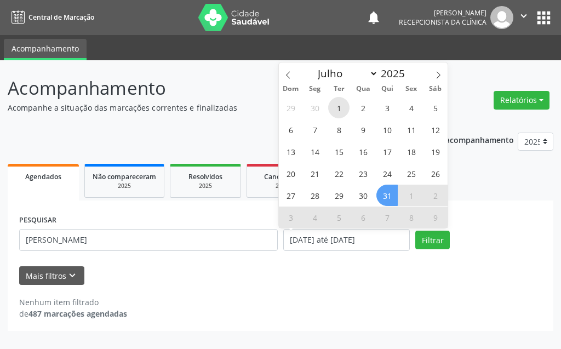
click at [341, 111] on span "1" at bounding box center [338, 107] width 21 height 21
type input "[DATE]"
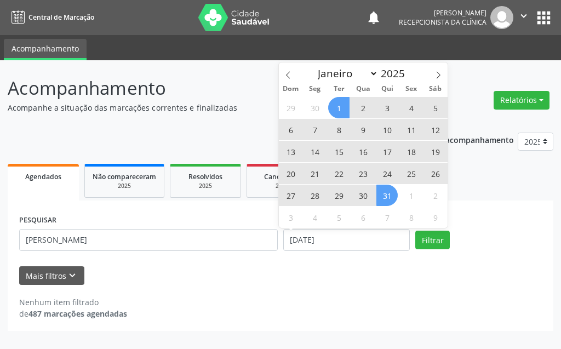
click at [385, 196] on span "31" at bounding box center [387, 195] width 21 height 21
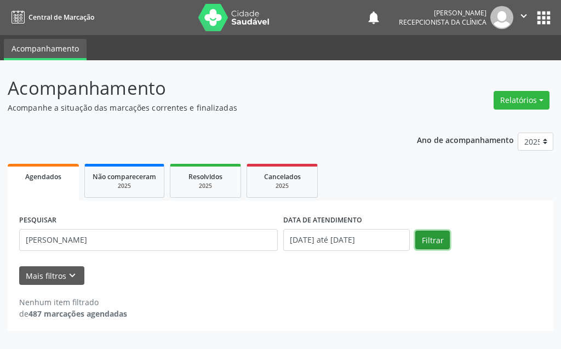
click at [427, 241] on button "Filtrar" at bounding box center [433, 240] width 35 height 19
click at [145, 288] on div "Nenhum item filtrado de 487 marcações agendadas" at bounding box center [280, 302] width 523 height 35
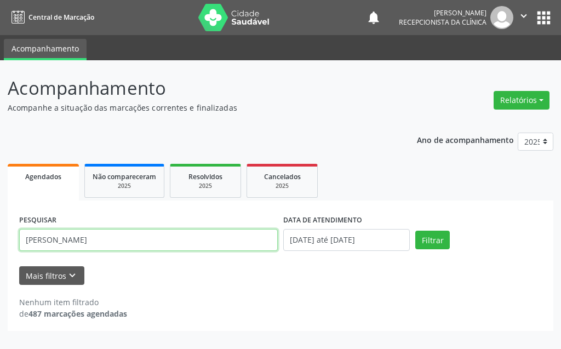
click at [86, 243] on input "[PERSON_NAME]" at bounding box center [148, 240] width 259 height 22
click at [98, 243] on input "[PERSON_NAME]" at bounding box center [148, 240] width 259 height 22
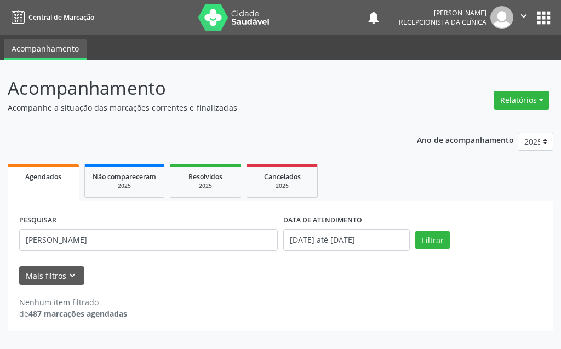
click at [53, 184] on link "Agendados" at bounding box center [43, 182] width 71 height 37
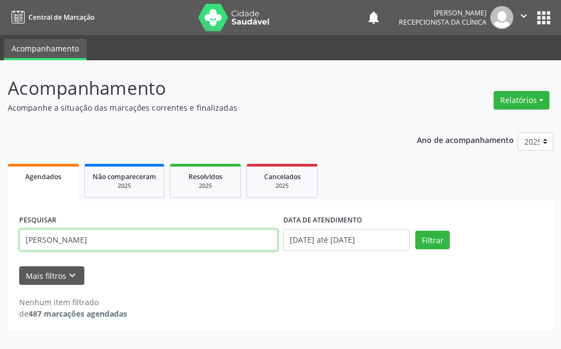
drag, startPoint x: 118, startPoint y: 241, endPoint x: 19, endPoint y: 247, distance: 100.0
click at [19, 247] on div "PESQUISAR [PERSON_NAME]" at bounding box center [148, 235] width 264 height 47
type input "[PERSON_NAME]"
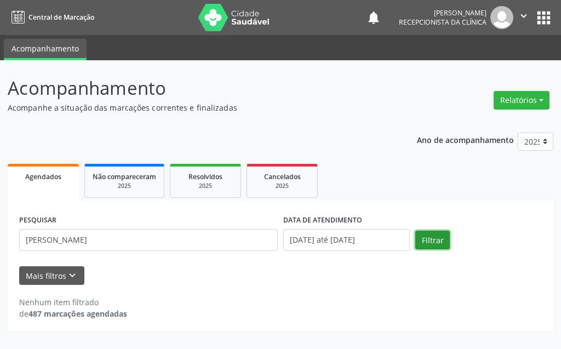
click at [443, 235] on button "Filtrar" at bounding box center [433, 240] width 35 height 19
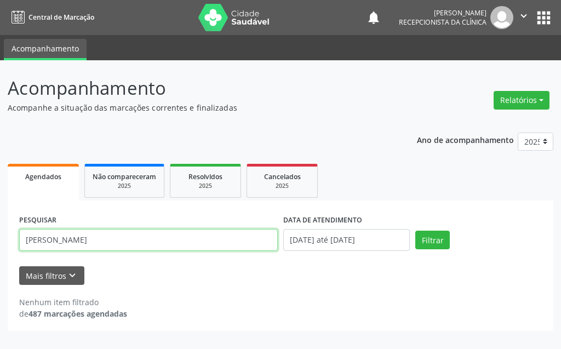
click at [150, 242] on input "[PERSON_NAME]" at bounding box center [148, 240] width 259 height 22
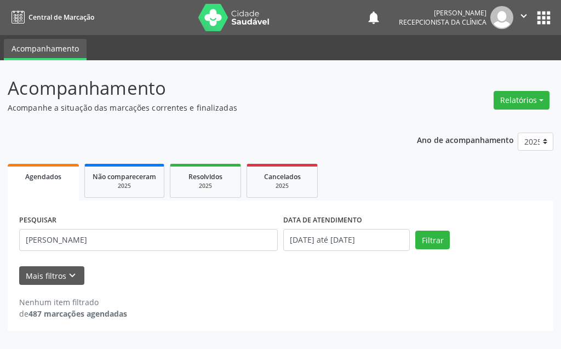
click at [157, 270] on div "Mais filtros keyboard_arrow_down" at bounding box center [280, 275] width 529 height 19
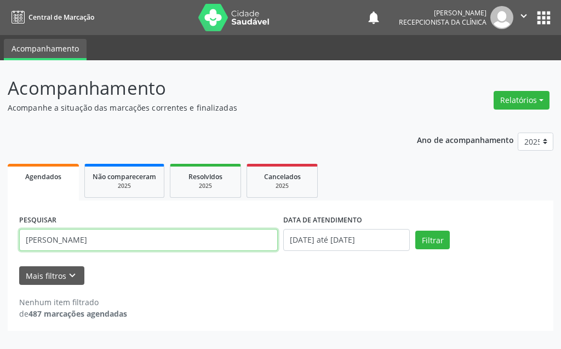
click at [170, 234] on input "[PERSON_NAME]" at bounding box center [148, 240] width 259 height 22
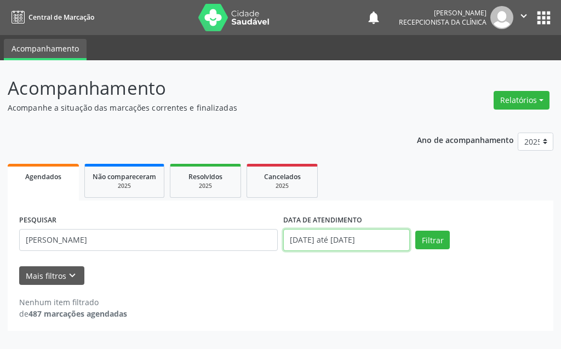
click at [372, 248] on input "[DATE] até [DATE]" at bounding box center [346, 240] width 127 height 22
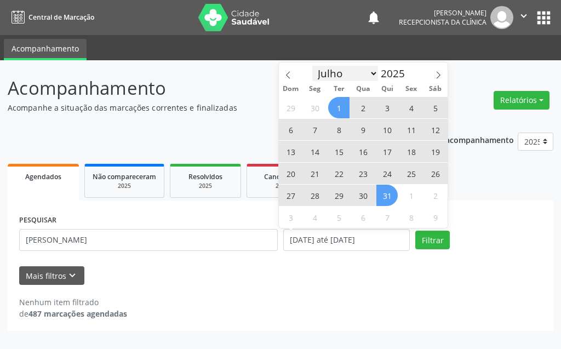
click at [352, 70] on select "Janeiro Fevereiro Março Abril Maio Junho Julho Agosto Setembro Outubro Novembro…" at bounding box center [346, 73] width 66 height 15
select select "7"
click at [313, 66] on select "Janeiro Fevereiro Março Abril Maio Junho Julho Agosto Setembro Outubro Novembro…" at bounding box center [346, 73] width 66 height 15
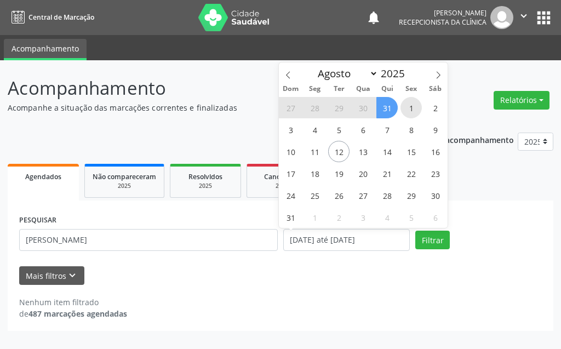
click at [418, 107] on span "1" at bounding box center [411, 107] width 21 height 21
type input "[DATE]"
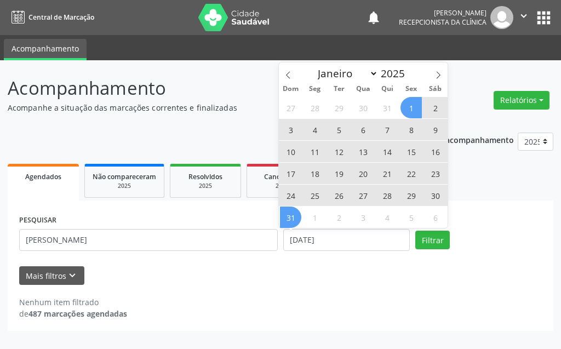
click at [288, 217] on span "31" at bounding box center [290, 217] width 21 height 21
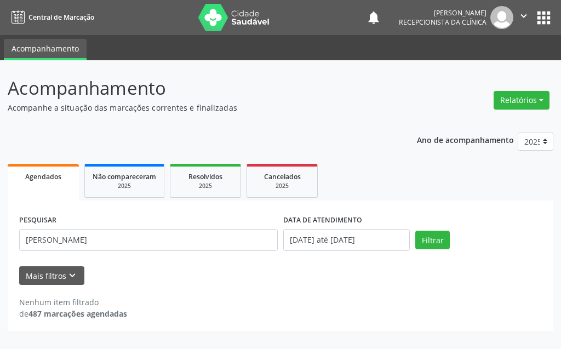
click at [413, 239] on div "Filtrar" at bounding box center [479, 240] width 132 height 19
click at [419, 239] on button "Filtrar" at bounding box center [433, 240] width 35 height 19
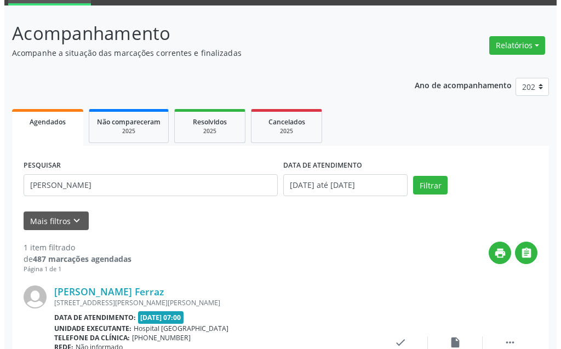
scroll to position [147, 0]
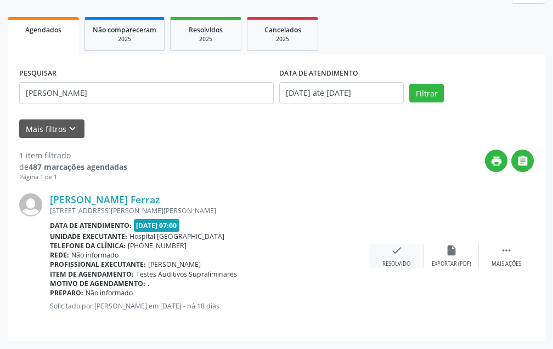
click at [416, 252] on div "check Resolvido" at bounding box center [396, 257] width 55 height 24
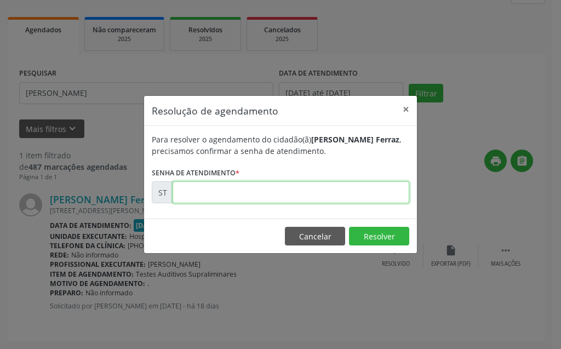
click at [360, 198] on input "text" at bounding box center [291, 192] width 237 height 22
type input "00012436"
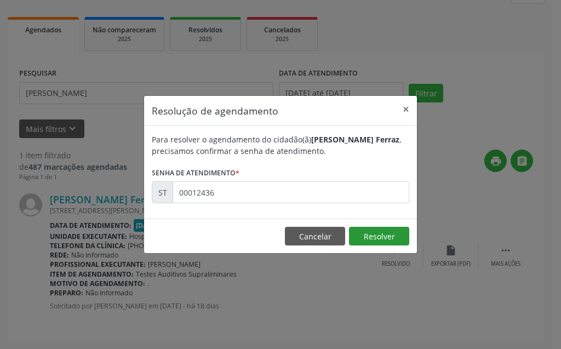
drag, startPoint x: 398, startPoint y: 247, endPoint x: 398, endPoint y: 241, distance: 6.1
click at [398, 247] on footer "Cancelar Resolver" at bounding box center [280, 236] width 273 height 35
click at [398, 240] on button "Resolver" at bounding box center [379, 236] width 60 height 19
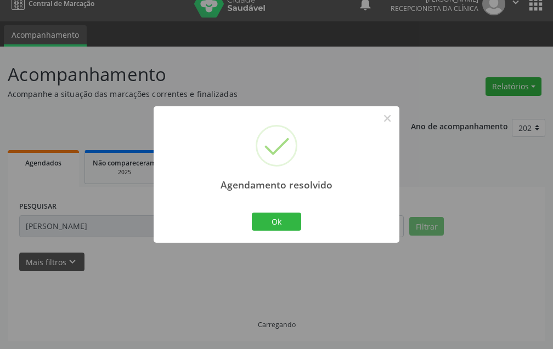
scroll to position [0, 0]
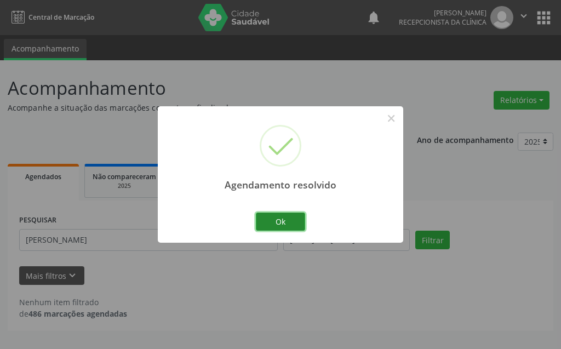
click at [303, 225] on button "Ok" at bounding box center [280, 222] width 49 height 19
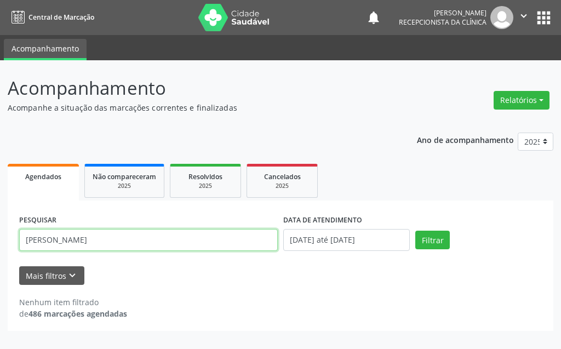
drag, startPoint x: 149, startPoint y: 231, endPoint x: 0, endPoint y: 249, distance: 150.2
click at [0, 249] on div "Acompanhamento Acompanhe a situação das marcações correntes e finalizadas Relat…" at bounding box center [280, 204] width 561 height 289
click at [48, 239] on input "ENZOGABRIEL" at bounding box center [148, 240] width 259 height 22
click at [76, 241] on input "[PERSON_NAME]" at bounding box center [148, 240] width 259 height 22
click at [83, 241] on input "[PERSON_NAME]" at bounding box center [148, 240] width 259 height 22
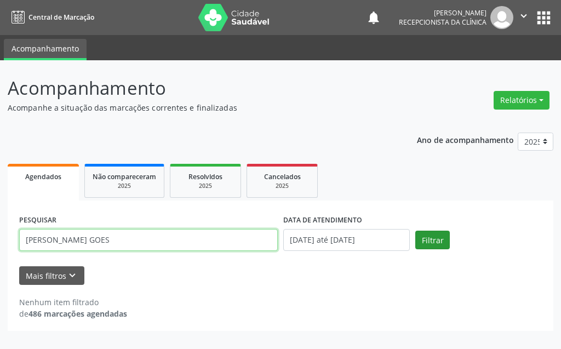
type input "[PERSON_NAME] GOES"
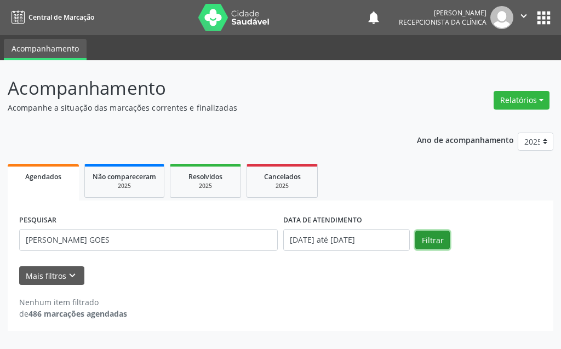
click at [442, 243] on button "Filtrar" at bounding box center [433, 240] width 35 height 19
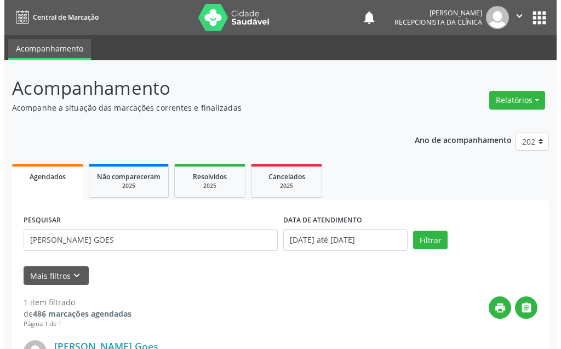
scroll to position [147, 0]
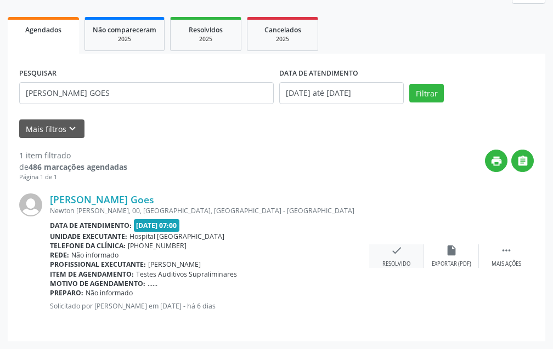
click at [397, 256] on icon "check" at bounding box center [396, 251] width 12 height 12
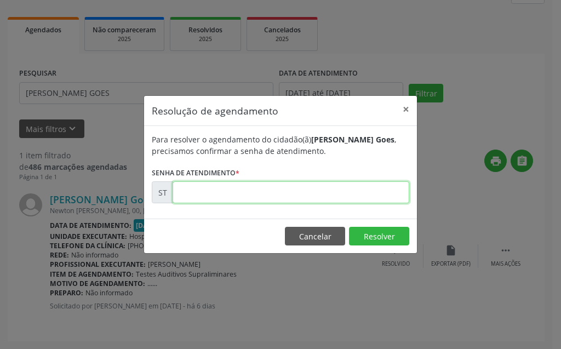
click at [368, 190] on input "text" at bounding box center [291, 192] width 237 height 22
type input "00015292"
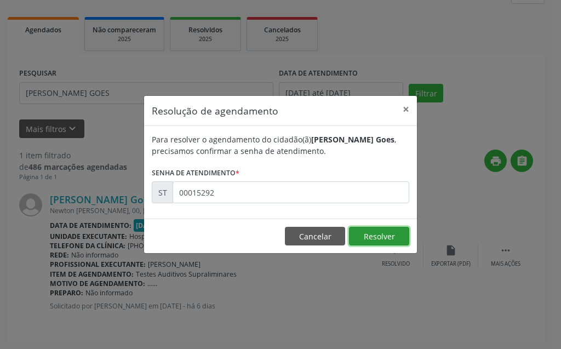
click at [363, 230] on button "Resolver" at bounding box center [379, 236] width 60 height 19
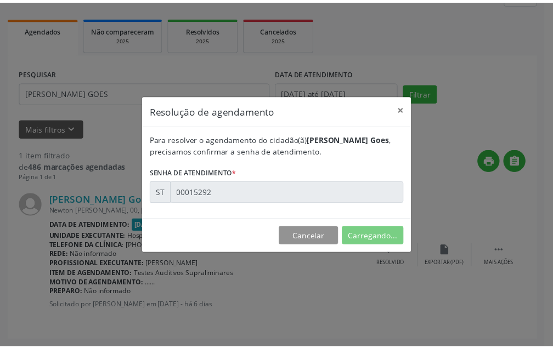
scroll to position [14, 0]
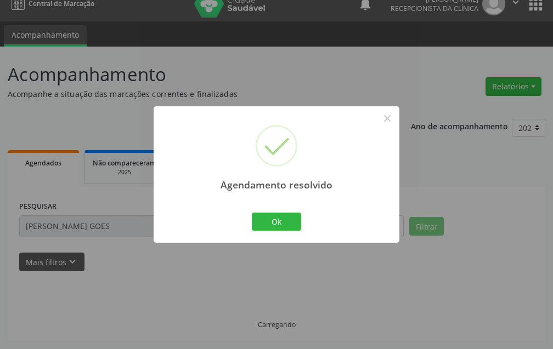
click at [249, 222] on div "Ok Cancel" at bounding box center [276, 221] width 54 height 23
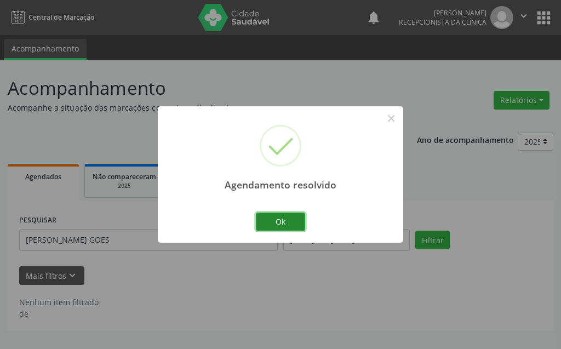
click at [260, 228] on button "Ok" at bounding box center [280, 222] width 49 height 19
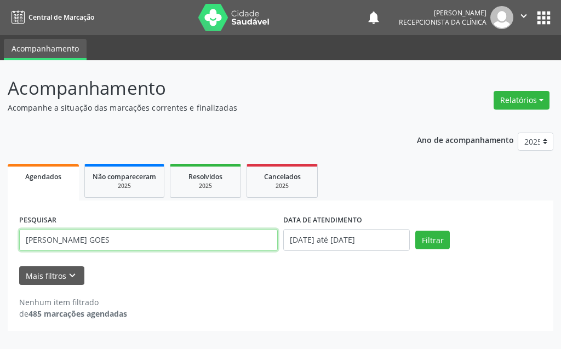
drag, startPoint x: 138, startPoint y: 240, endPoint x: 0, endPoint y: 247, distance: 138.3
click at [0, 247] on div "Acompanhamento Acompanhe a situação das marcações correntes e finalizadas Relat…" at bounding box center [280, 204] width 561 height 289
type input "[PERSON_NAME]"
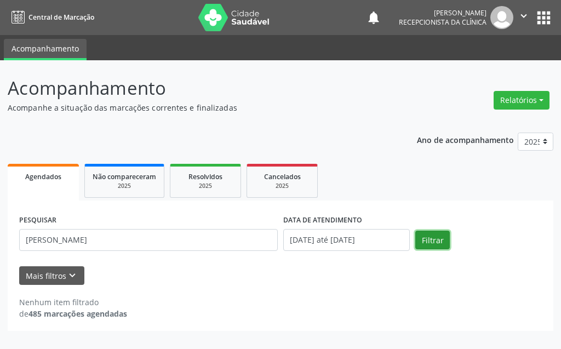
click at [431, 234] on button "Filtrar" at bounding box center [433, 240] width 35 height 19
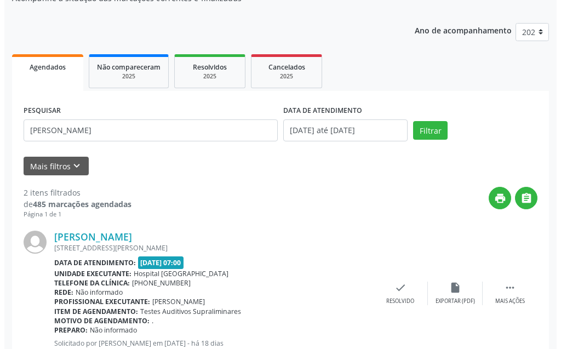
scroll to position [164, 0]
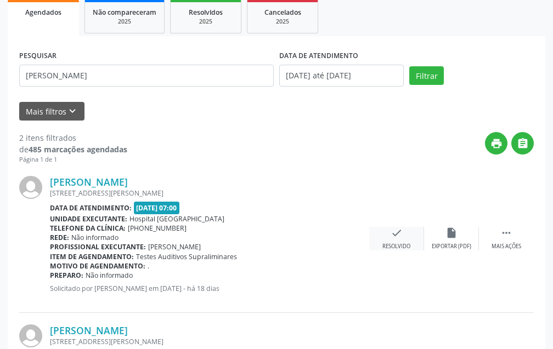
click at [402, 241] on div "check Resolvido" at bounding box center [396, 239] width 55 height 24
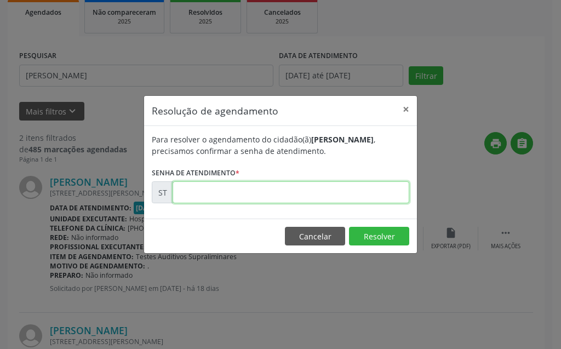
click at [366, 198] on input "text" at bounding box center [291, 192] width 237 height 22
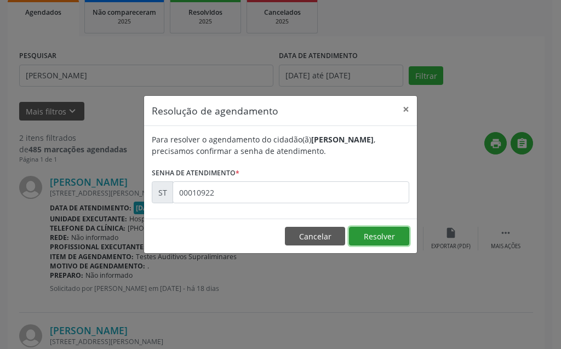
click at [373, 235] on button "Resolver" at bounding box center [379, 236] width 60 height 19
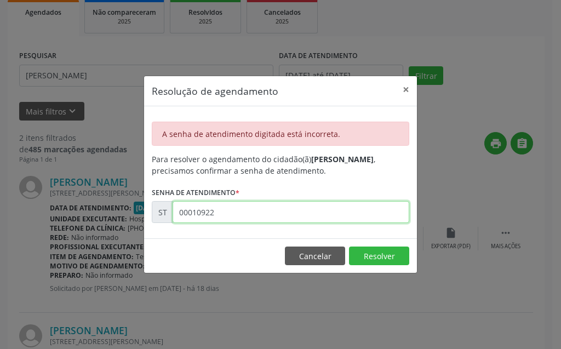
drag, startPoint x: 240, startPoint y: 208, endPoint x: 172, endPoint y: 220, distance: 69.0
click at [172, 220] on div "ST 00010922" at bounding box center [281, 212] width 258 height 22
type input "00012475"
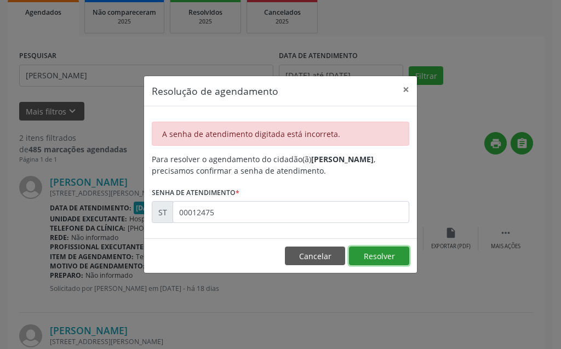
click at [370, 255] on button "Resolver" at bounding box center [379, 256] width 60 height 19
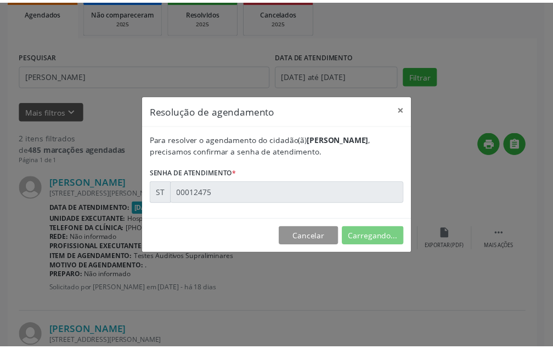
scroll to position [14, 0]
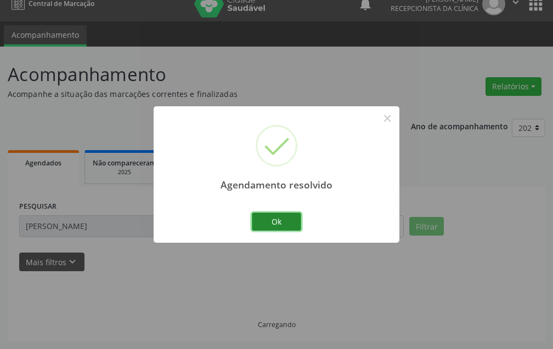
click at [292, 219] on button "Ok" at bounding box center [276, 222] width 49 height 19
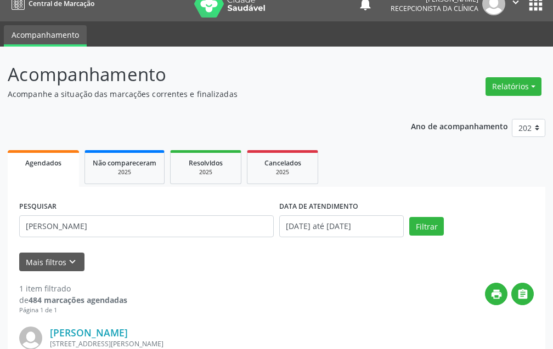
drag, startPoint x: 143, startPoint y: 214, endPoint x: 84, endPoint y: 224, distance: 59.5
click at [84, 224] on div "PESQUISAR [PERSON_NAME]" at bounding box center [146, 221] width 260 height 47
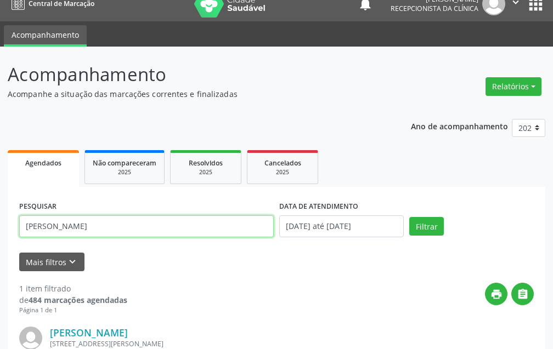
drag, startPoint x: 84, startPoint y: 224, endPoint x: 0, endPoint y: 232, distance: 84.8
click at [0, 232] on div "Acompanhamento Acompanhe a situação das marcações correntes e finalizadas Relat…" at bounding box center [276, 265] width 553 height 436
type input "[PERSON_NAME]"
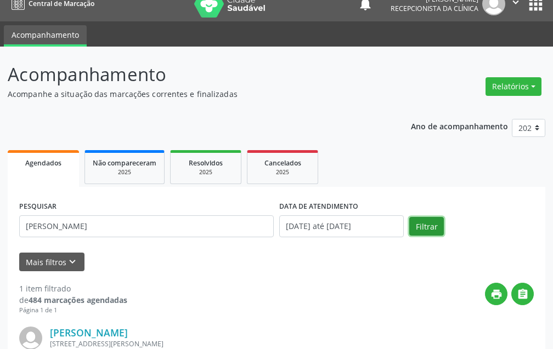
click at [431, 224] on button "Filtrar" at bounding box center [426, 226] width 35 height 19
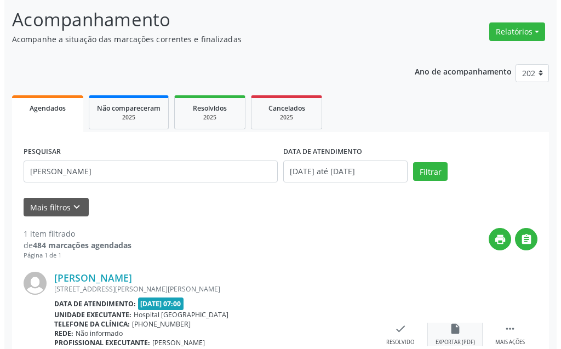
scroll to position [123, 0]
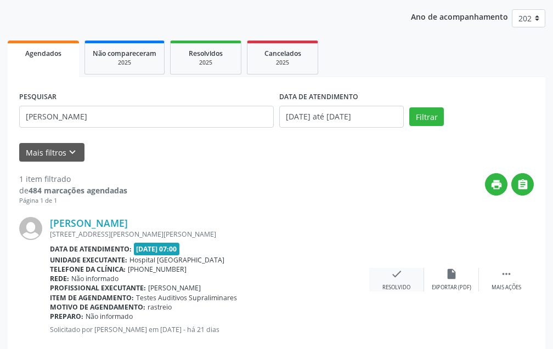
click at [410, 274] on div "check Resolvido" at bounding box center [396, 280] width 55 height 24
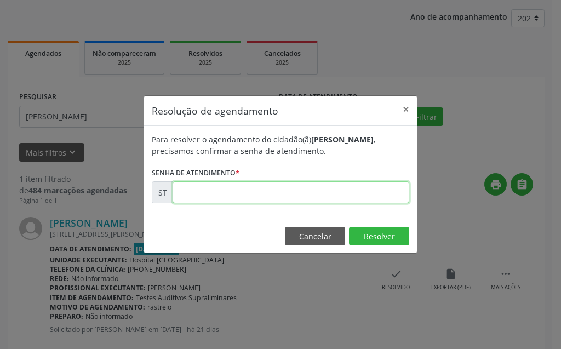
click at [376, 200] on input "text" at bounding box center [291, 192] width 237 height 22
type input "00010922"
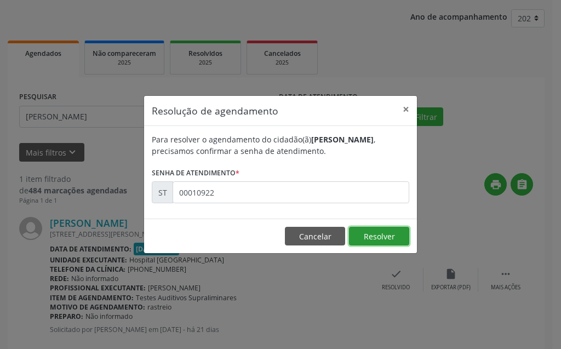
click at [402, 240] on button "Resolver" at bounding box center [379, 236] width 60 height 19
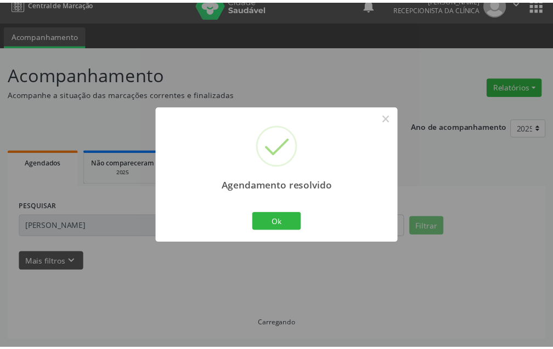
scroll to position [14, 0]
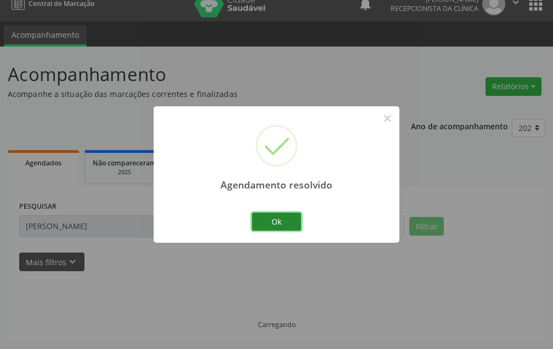
click at [280, 219] on button "Ok" at bounding box center [276, 222] width 49 height 19
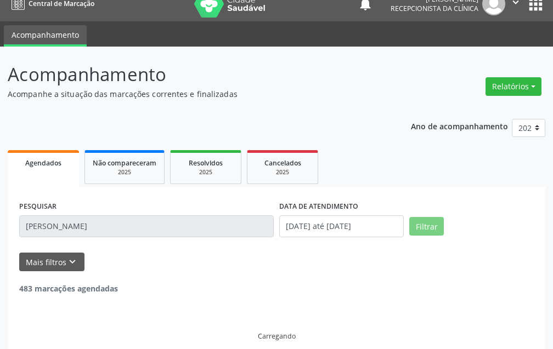
scroll to position [0, 0]
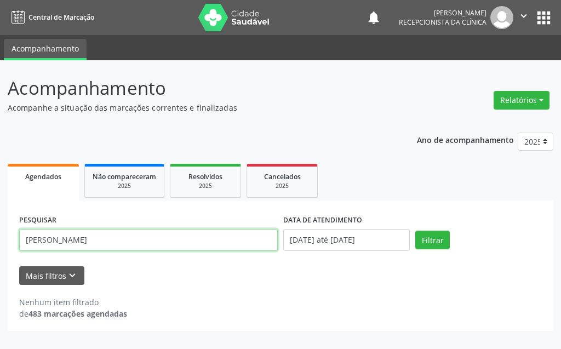
click at [196, 234] on input "[PERSON_NAME]" at bounding box center [148, 240] width 259 height 22
type input "A"
type input "THALYSO"
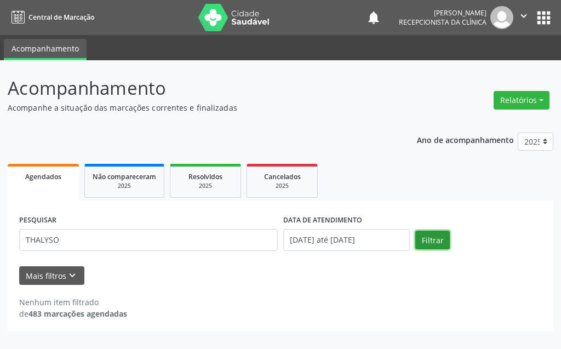
click at [428, 239] on button "Filtrar" at bounding box center [433, 240] width 35 height 19
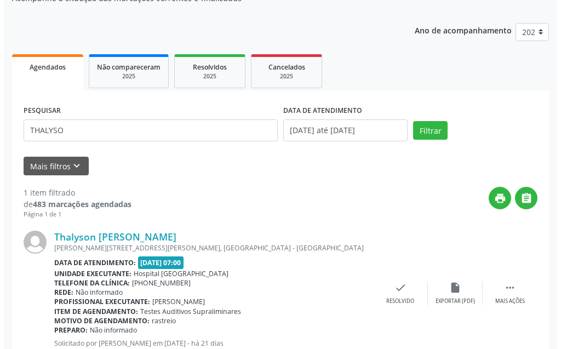
scroll to position [147, 0]
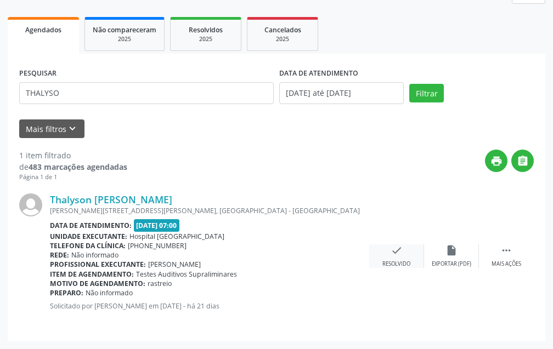
click at [411, 257] on div "check Resolvido" at bounding box center [396, 257] width 55 height 24
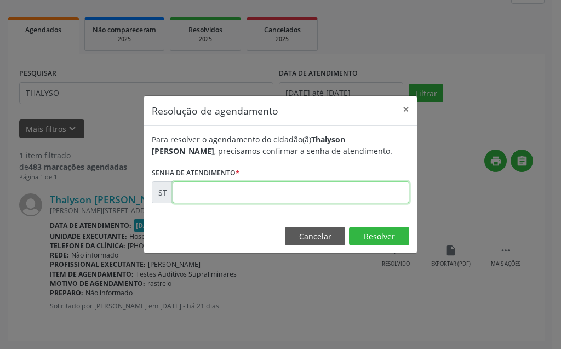
click at [388, 197] on input "text" at bounding box center [291, 192] width 237 height 22
type input "00010924"
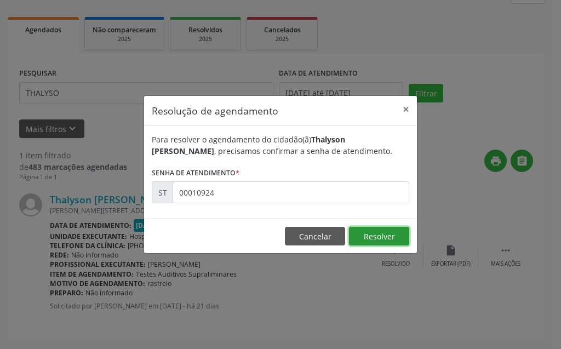
click at [368, 240] on button "Resolver" at bounding box center [379, 236] width 60 height 19
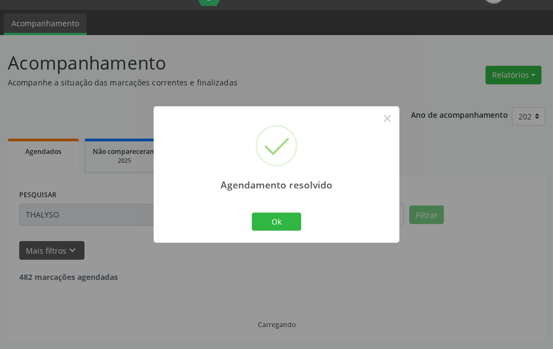
scroll to position [0, 0]
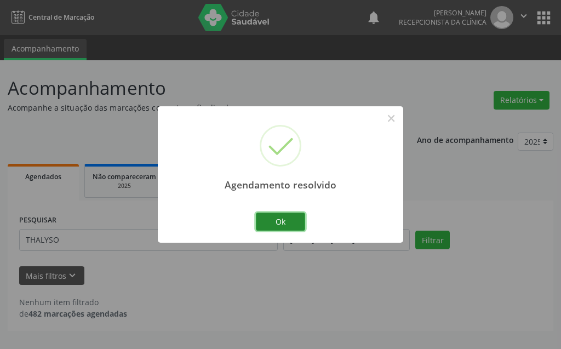
click at [281, 221] on button "Ok" at bounding box center [280, 222] width 49 height 19
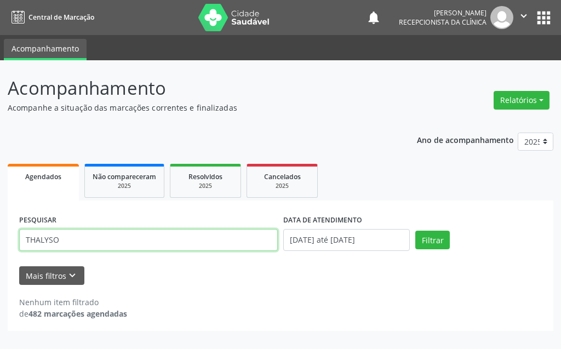
drag, startPoint x: 65, startPoint y: 241, endPoint x: 12, endPoint y: 243, distance: 53.3
click at [12, 243] on div "PESQUISAR THALYSO DATA DE ATENDIMENTO [DATE] até [DATE] Filtrar UNIDADE DE REFE…" at bounding box center [281, 266] width 546 height 130
type input "[PERSON_NAME]"
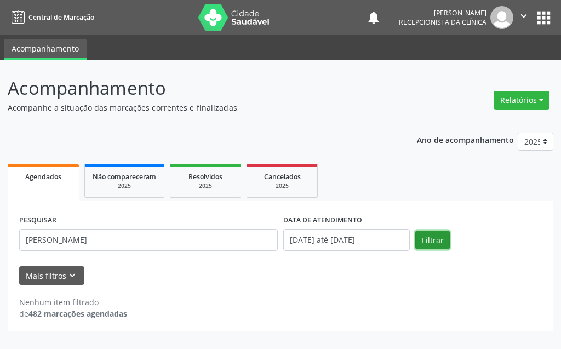
click at [439, 232] on button "Filtrar" at bounding box center [433, 240] width 35 height 19
click at [347, 241] on input "[DATE] até [DATE]" at bounding box center [346, 240] width 127 height 22
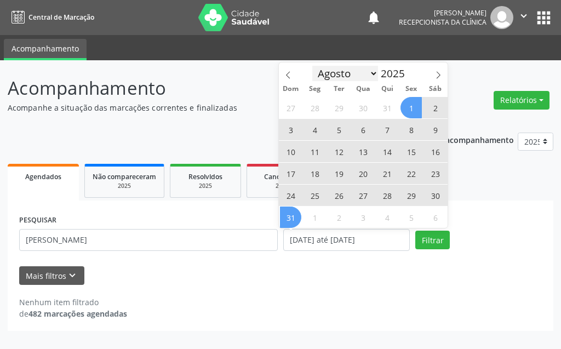
click at [361, 71] on select "Janeiro Fevereiro Março Abril Maio Junho Julho Agosto Setembro Outubro Novembro…" at bounding box center [346, 73] width 66 height 15
select select "6"
click at [313, 66] on select "Janeiro Fevereiro Março Abril Maio Junho Julho Agosto Setembro Outubro Novembro…" at bounding box center [346, 73] width 66 height 15
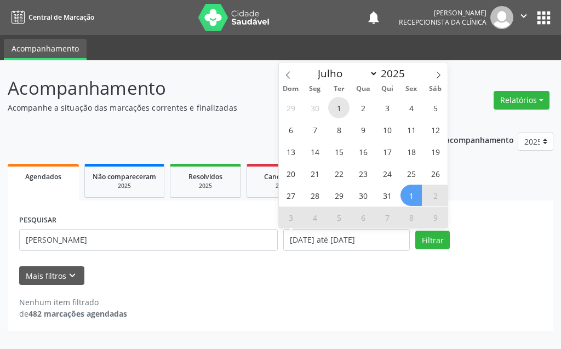
click at [346, 109] on span "1" at bounding box center [338, 107] width 21 height 21
type input "[DATE]"
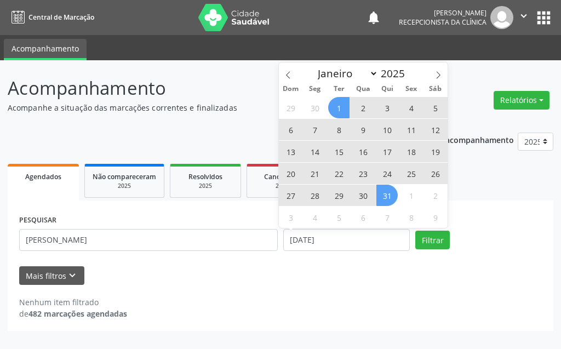
click at [392, 192] on span "31" at bounding box center [387, 195] width 21 height 21
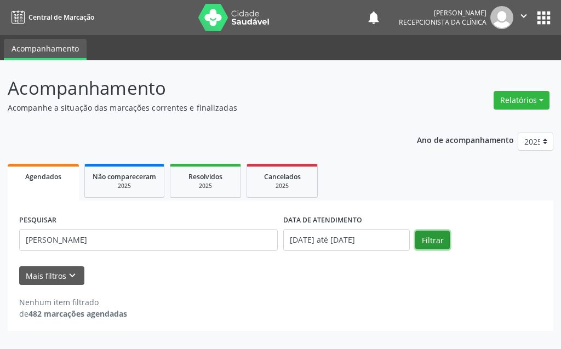
click at [425, 242] on button "Filtrar" at bounding box center [433, 240] width 35 height 19
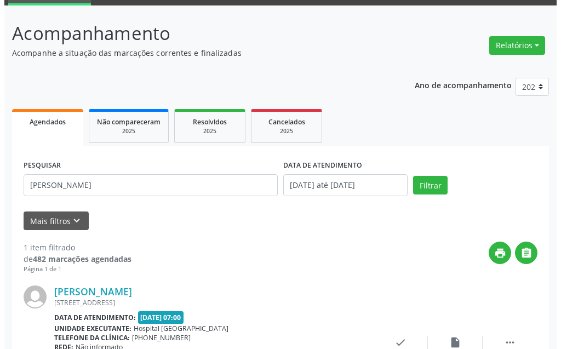
scroll to position [147, 0]
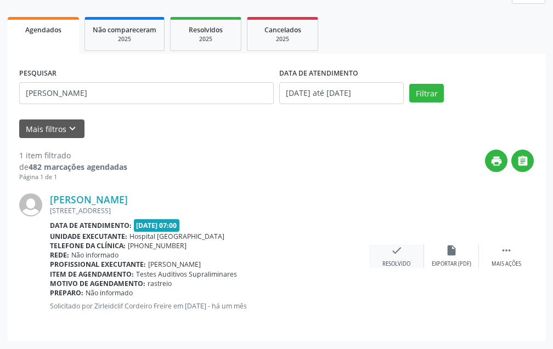
click at [403, 257] on div "check Resolvido" at bounding box center [396, 257] width 55 height 24
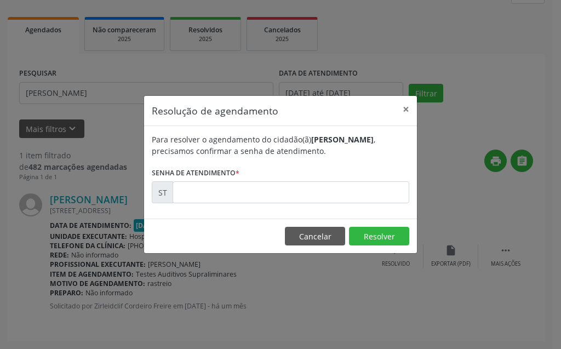
click at [371, 180] on form "Para resolver o agendamento do cidadão(ã) [PERSON_NAME] , precisamos confirmar …" at bounding box center [281, 169] width 258 height 70
click at [372, 184] on form "Para resolver o agendamento do cidadão(ã) [PERSON_NAME] , precisamos confirmar …" at bounding box center [281, 169] width 258 height 70
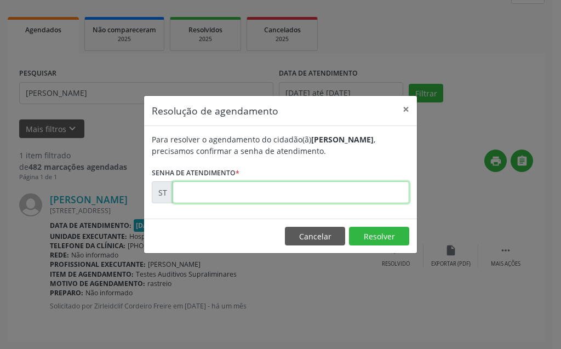
click at [372, 184] on input "text" at bounding box center [291, 192] width 237 height 22
type input "00009288"
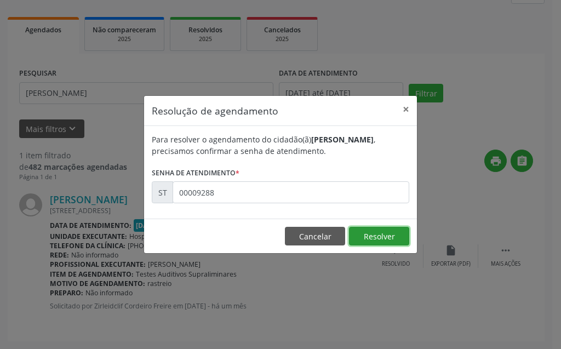
click at [376, 231] on button "Resolver" at bounding box center [379, 236] width 60 height 19
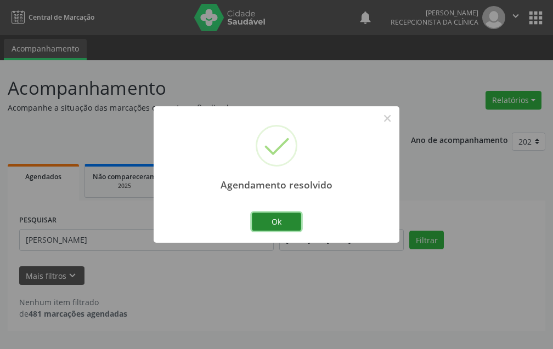
scroll to position [0, 0]
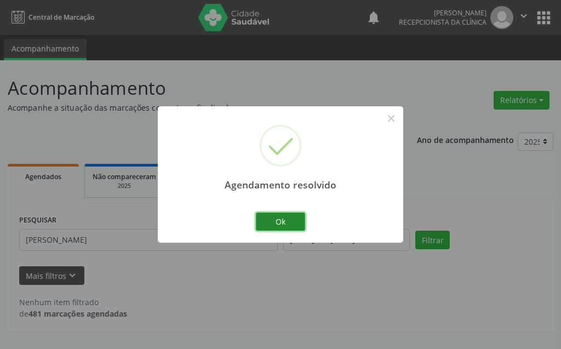
click at [259, 220] on button "Ok" at bounding box center [280, 222] width 49 height 19
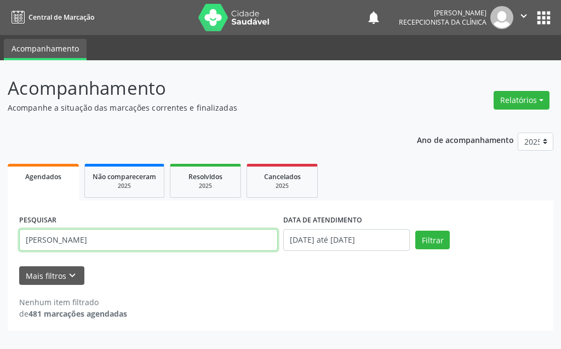
drag, startPoint x: 32, startPoint y: 245, endPoint x: 0, endPoint y: 246, distance: 32.4
click at [0, 246] on div "Acompanhamento Acompanhe a situação das marcações correntes e finalizadas Relat…" at bounding box center [280, 204] width 561 height 289
type input "[PERSON_NAME]"
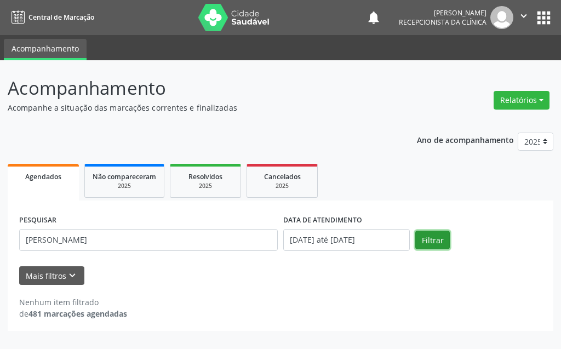
click at [423, 239] on button "Filtrar" at bounding box center [433, 240] width 35 height 19
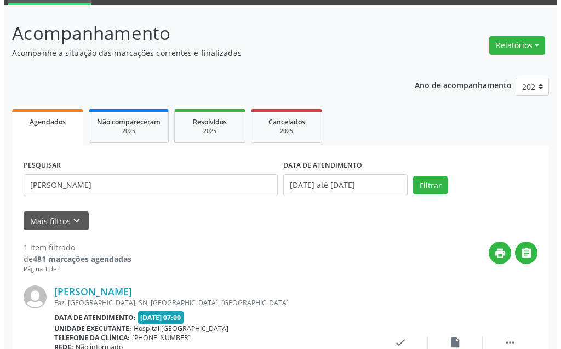
scroll to position [147, 0]
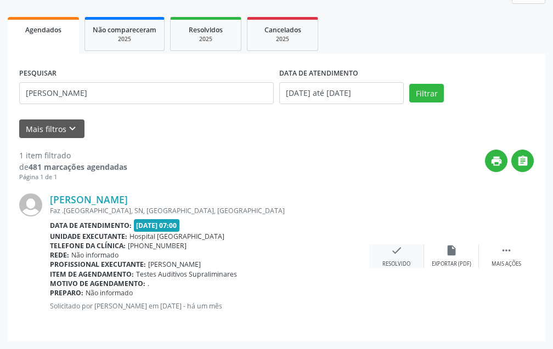
click at [391, 248] on icon "check" at bounding box center [396, 251] width 12 height 12
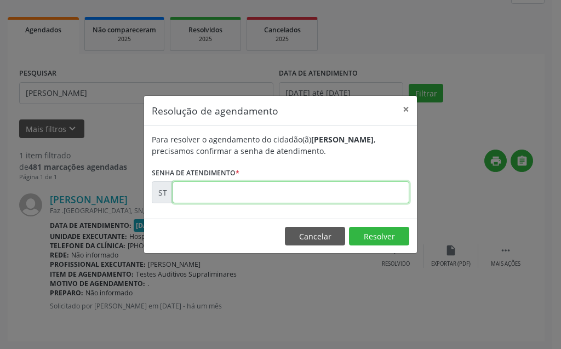
click at [236, 193] on input "text" at bounding box center [291, 192] width 237 height 22
type input "00009502"
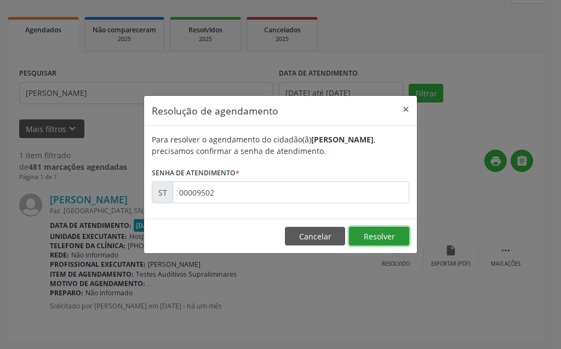
click at [356, 231] on button "Resolver" at bounding box center [379, 236] width 60 height 19
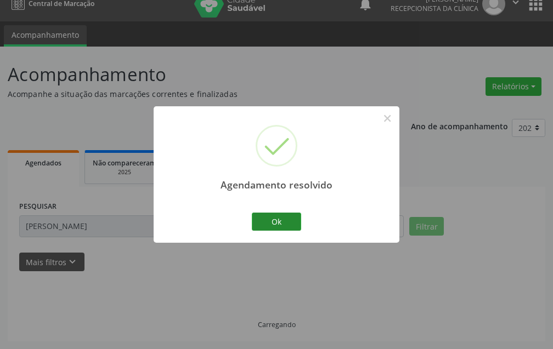
scroll to position [25, 0]
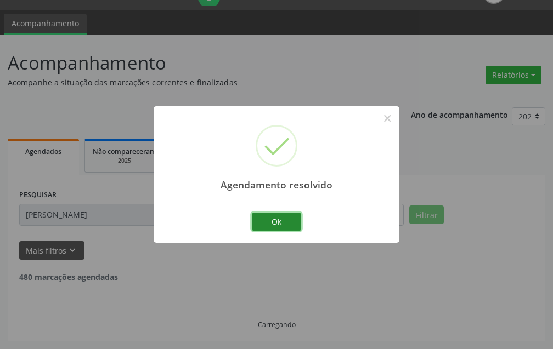
click at [276, 225] on button "Ok" at bounding box center [276, 222] width 49 height 19
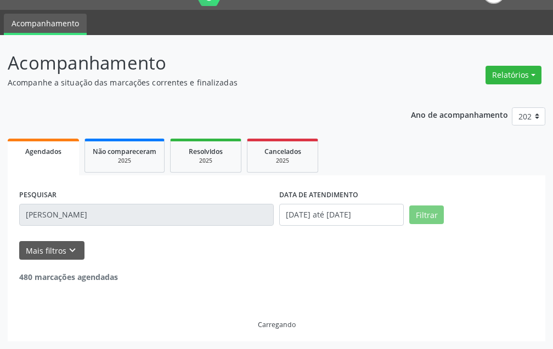
scroll to position [0, 0]
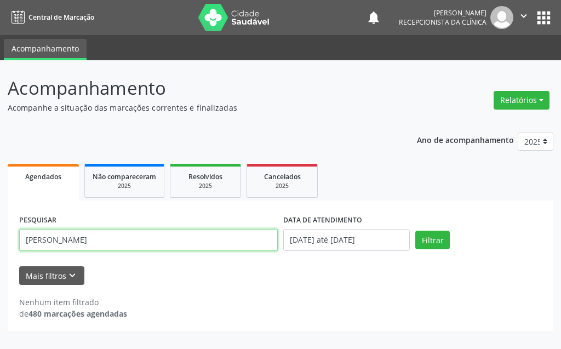
drag, startPoint x: 147, startPoint y: 239, endPoint x: 0, endPoint y: 245, distance: 147.1
click at [0, 245] on div "Acompanhamento Acompanhe a situação das marcações correntes e finalizadas Relat…" at bounding box center [280, 204] width 561 height 289
type input "[PERSON_NAME]"
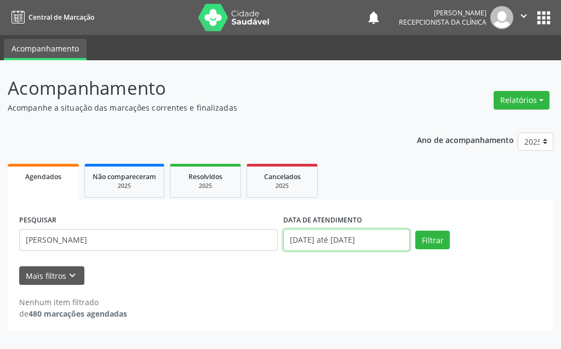
click at [389, 240] on input "[DATE] até [DATE]" at bounding box center [346, 240] width 127 height 22
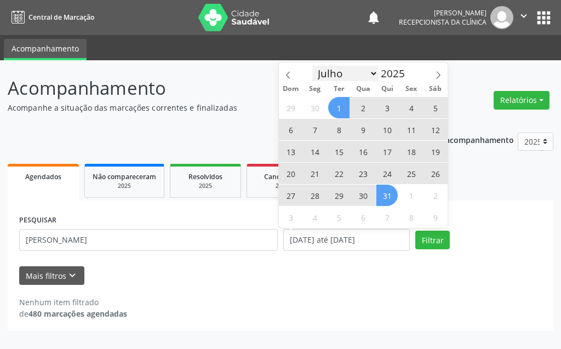
click at [365, 73] on select "Janeiro Fevereiro Março Abril Maio Junho Julho Agosto Setembro Outubro Novembro…" at bounding box center [346, 73] width 66 height 15
click at [313, 66] on select "Janeiro Fevereiro Março Abril Maio Junho Julho Agosto Setembro Outubro Novembro…" at bounding box center [346, 73] width 66 height 15
click at [348, 74] on select "Janeiro Fevereiro Março Abril Maio Junho Julho Agosto Setembro Outubro Novembro…" at bounding box center [346, 73] width 66 height 15
select select "7"
click at [313, 66] on select "Janeiro Fevereiro Março Abril Maio Junho Julho Agosto Setembro Outubro Novembro…" at bounding box center [346, 73] width 66 height 15
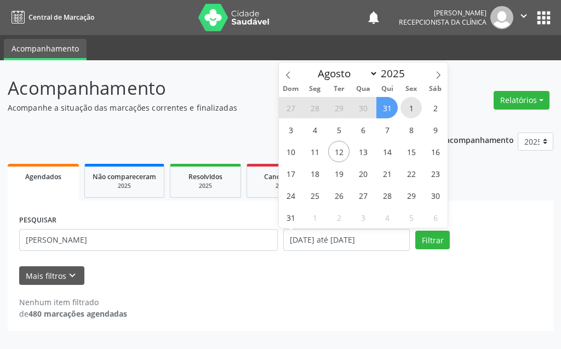
click at [409, 102] on span "1" at bounding box center [411, 107] width 21 height 21
type input "[DATE]"
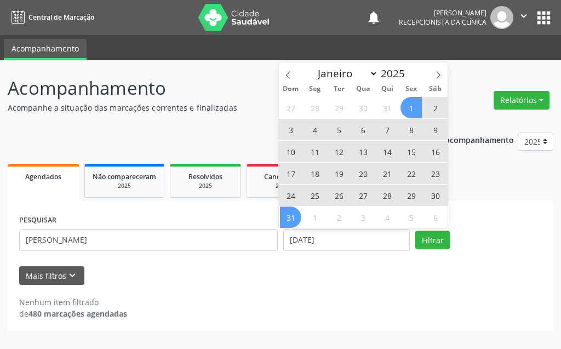
click at [282, 222] on span "31" at bounding box center [290, 217] width 21 height 21
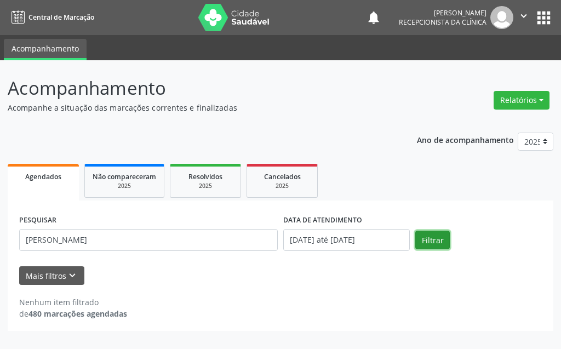
click at [442, 237] on button "Filtrar" at bounding box center [433, 240] width 35 height 19
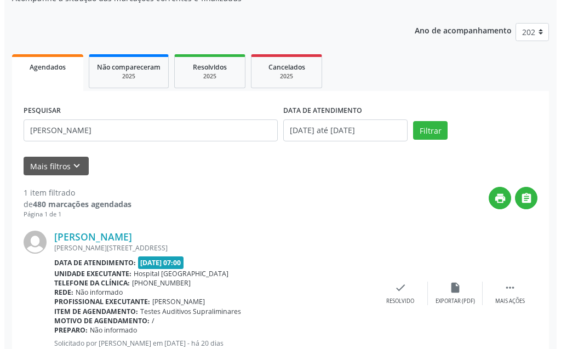
scroll to position [147, 0]
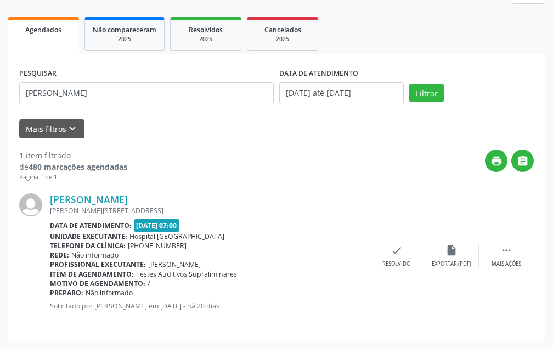
click at [398, 243] on div "[PERSON_NAME] [PERSON_NAME][STREET_ADDRESS] Data de atendimento: [DATE] 07:00 U…" at bounding box center [276, 256] width 514 height 148
click at [389, 260] on div "Resolvido" at bounding box center [396, 264] width 28 height 8
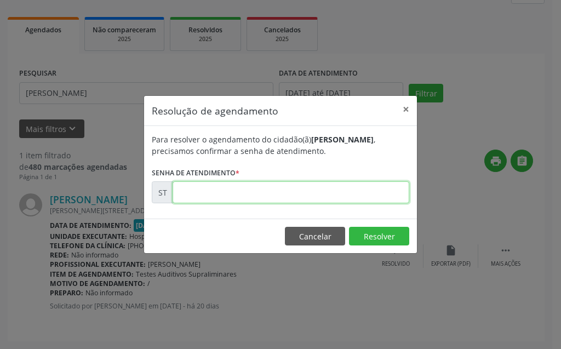
click at [320, 184] on input "text" at bounding box center [291, 192] width 237 height 22
type input "00011040"
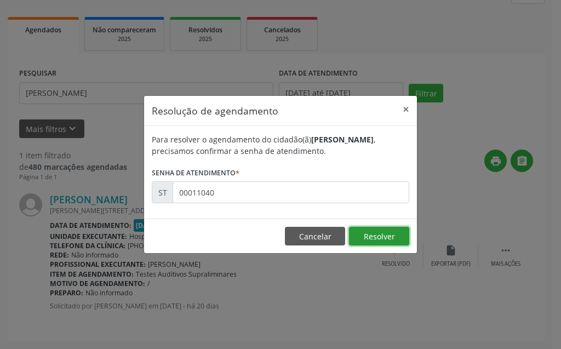
click at [373, 234] on button "Resolver" at bounding box center [379, 236] width 60 height 19
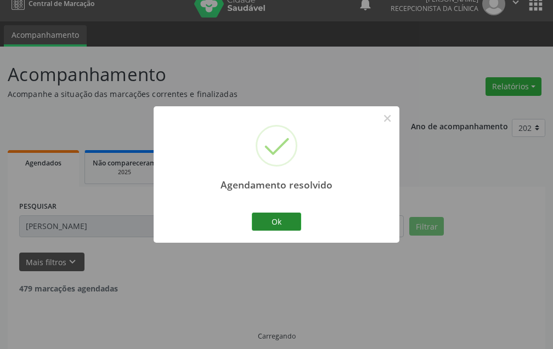
scroll to position [25, 0]
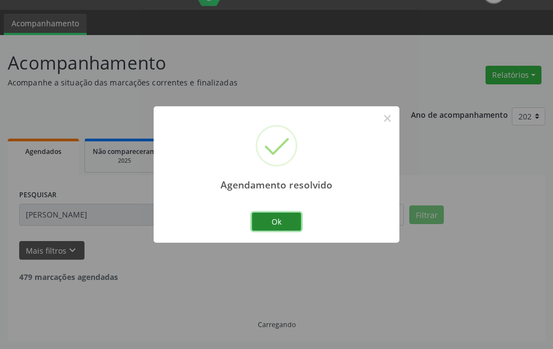
click at [288, 216] on button "Ok" at bounding box center [276, 222] width 49 height 19
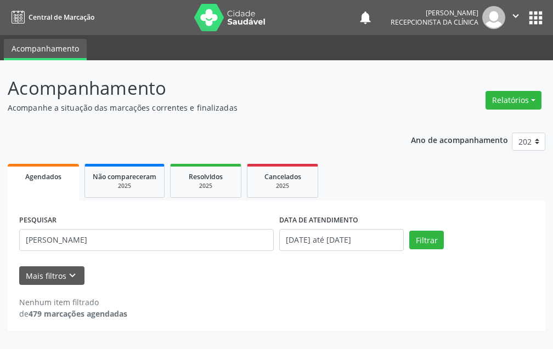
scroll to position [0, 0]
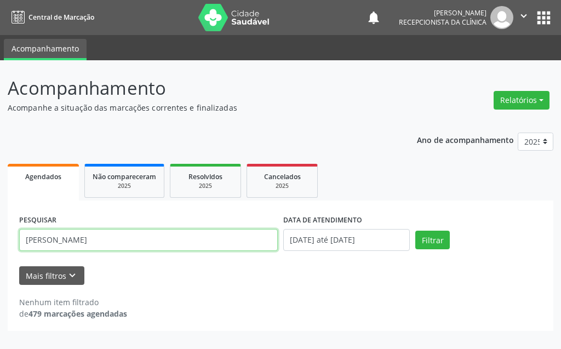
drag, startPoint x: 175, startPoint y: 243, endPoint x: 0, endPoint y: 243, distance: 175.4
click at [0, 243] on div "Acompanhamento Acompanhe a situação das marcações correntes e finalizadas Relat…" at bounding box center [280, 204] width 561 height 289
type input "[PERSON_NAME]"
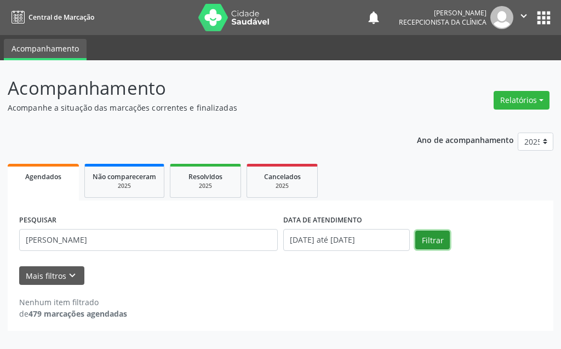
click at [429, 234] on button "Filtrar" at bounding box center [433, 240] width 35 height 19
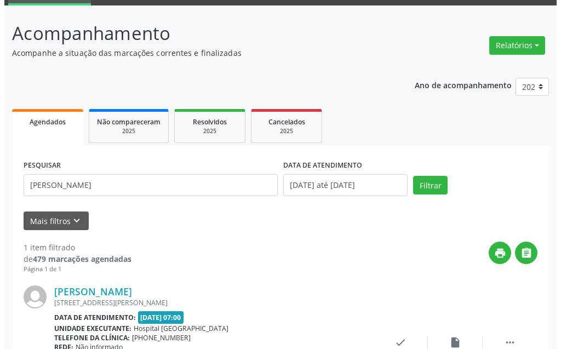
scroll to position [147, 0]
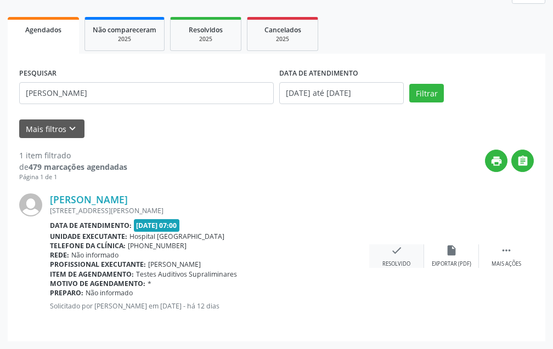
click at [397, 249] on icon "check" at bounding box center [396, 251] width 12 height 12
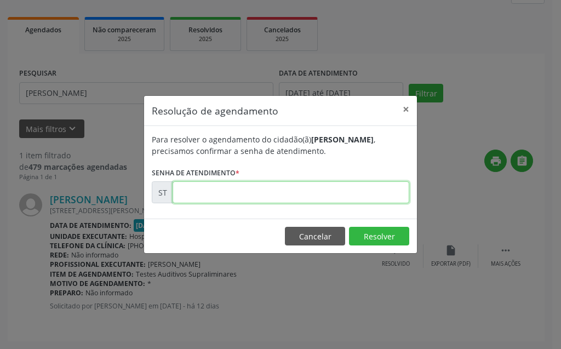
click at [315, 198] on input "text" at bounding box center [291, 192] width 237 height 22
type input "00014332"
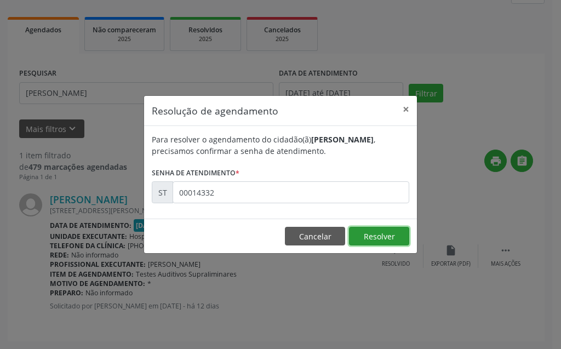
click at [378, 240] on button "Resolver" at bounding box center [379, 236] width 60 height 19
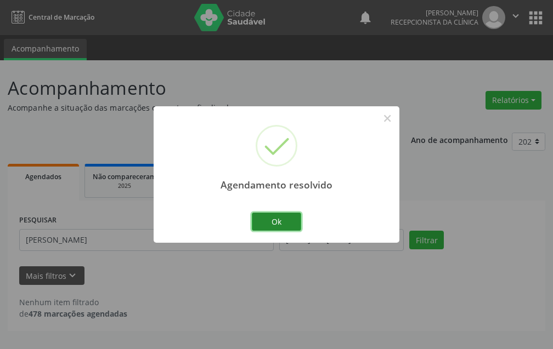
scroll to position [0, 0]
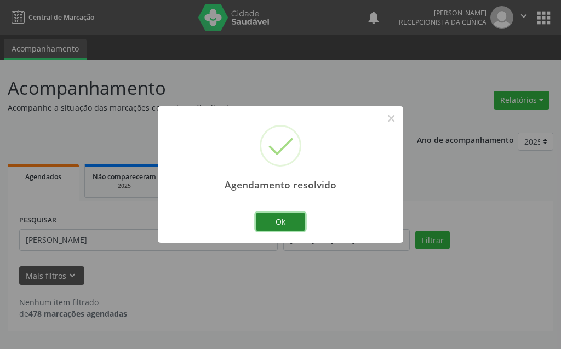
click at [282, 217] on button "Ok" at bounding box center [280, 222] width 49 height 19
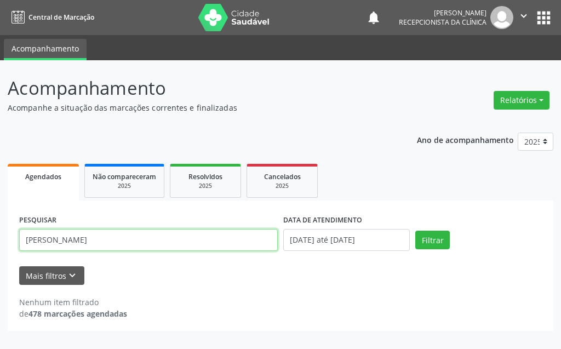
drag, startPoint x: 98, startPoint y: 241, endPoint x: 7, endPoint y: 247, distance: 91.2
click at [7, 247] on div "Acompanhamento Acompanhe a situação das marcações correntes e finalizadas Relat…" at bounding box center [280, 204] width 561 height 289
type input "[PERSON_NAME]"
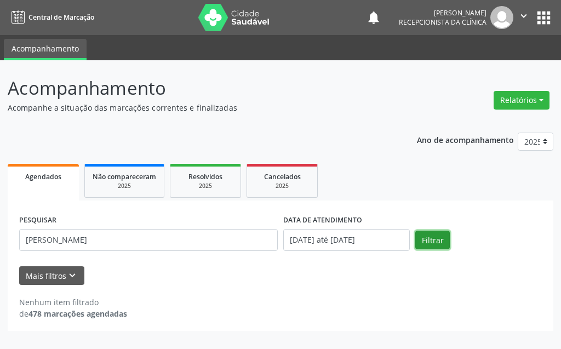
click at [443, 246] on button "Filtrar" at bounding box center [433, 240] width 35 height 19
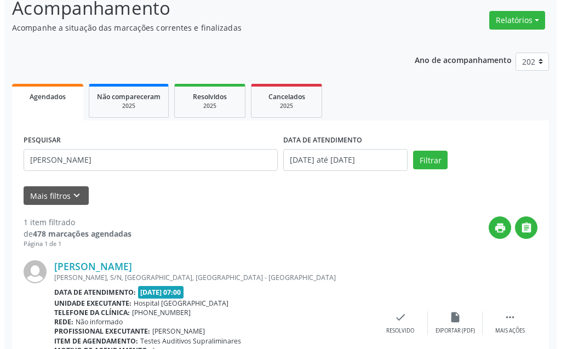
scroll to position [147, 0]
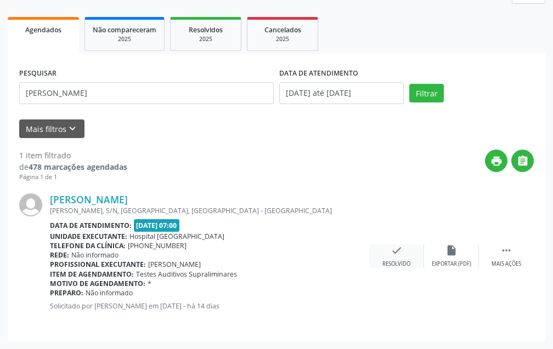
click at [416, 254] on div "check Resolvido" at bounding box center [396, 257] width 55 height 24
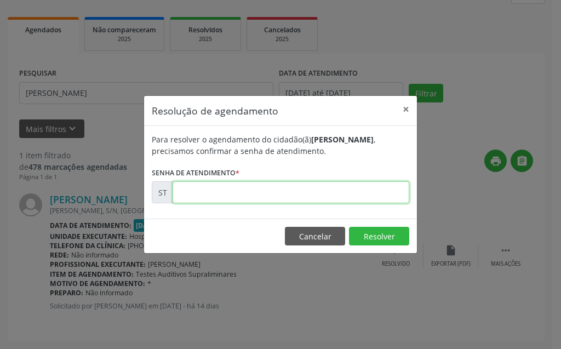
click at [349, 188] on input "text" at bounding box center [291, 192] width 237 height 22
type input "00013278"
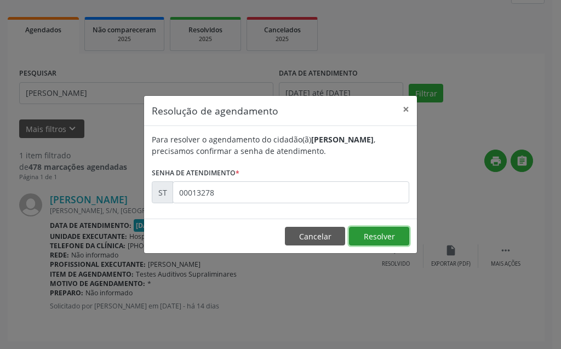
click at [372, 241] on button "Resolver" at bounding box center [379, 236] width 60 height 19
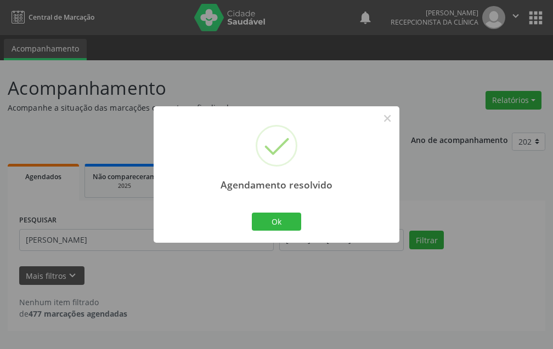
scroll to position [0, 0]
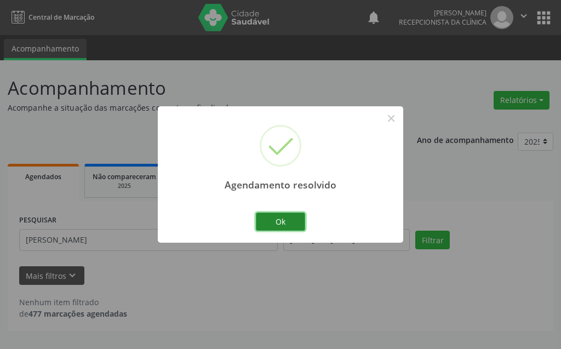
click at [271, 222] on button "Ok" at bounding box center [280, 222] width 49 height 19
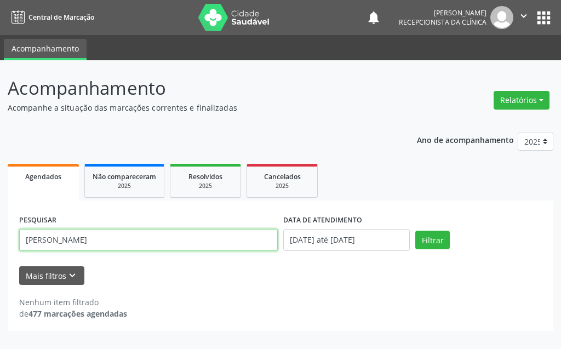
drag, startPoint x: 146, startPoint y: 242, endPoint x: 0, endPoint y: 243, distance: 146.4
click at [0, 243] on div "Acompanhamento Acompanhe a situação das marcações correntes e finalizadas Relat…" at bounding box center [280, 204] width 561 height 289
type input "[PERSON_NAME]"
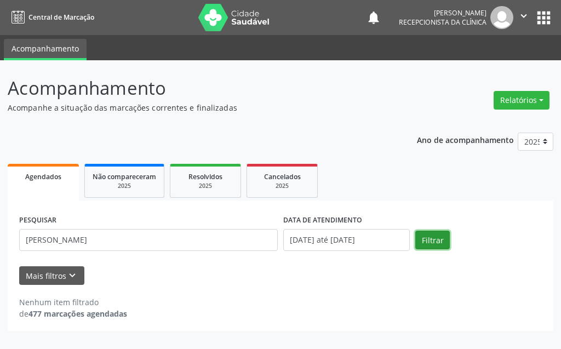
click at [434, 240] on button "Filtrar" at bounding box center [433, 240] width 35 height 19
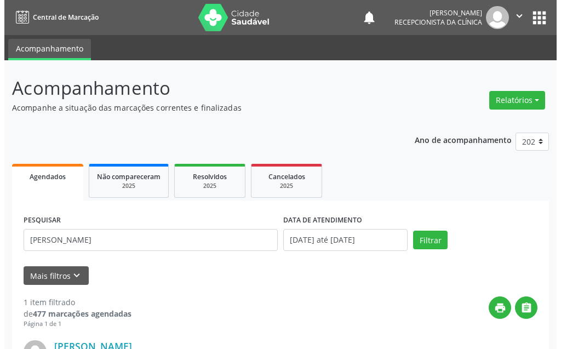
scroll to position [110, 0]
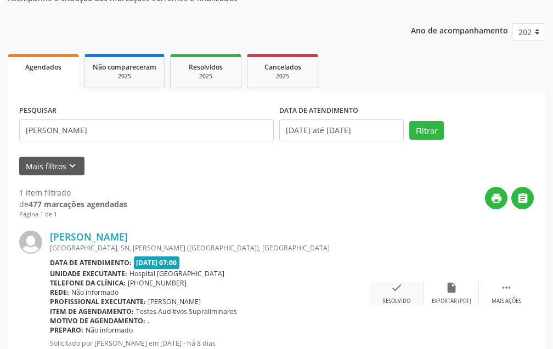
click at [396, 286] on icon "check" at bounding box center [396, 288] width 12 height 12
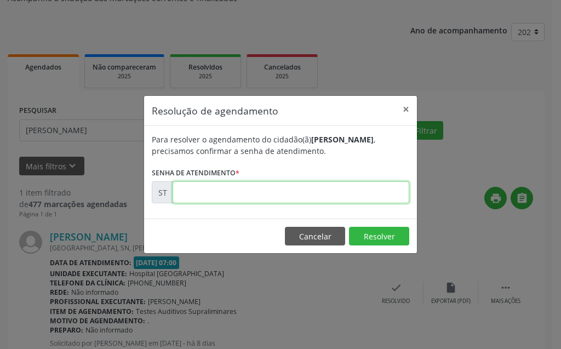
click at [326, 190] on input "text" at bounding box center [291, 192] width 237 height 22
type input "00014883"
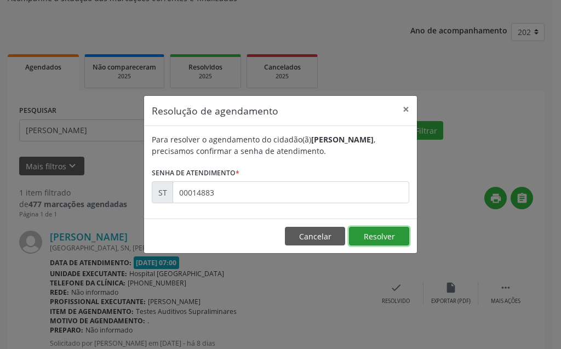
click at [359, 239] on button "Resolver" at bounding box center [379, 236] width 60 height 19
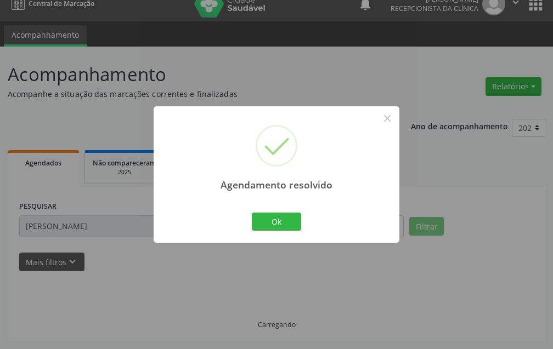
scroll to position [25, 0]
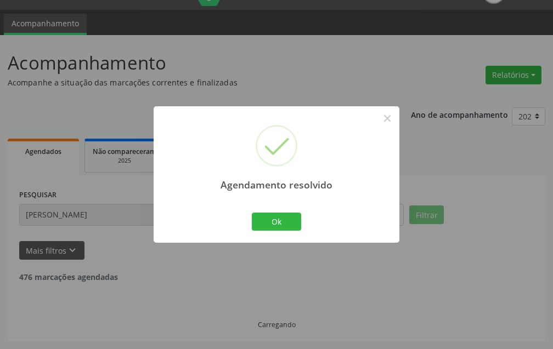
click at [283, 212] on div "Ok Cancel" at bounding box center [276, 221] width 54 height 23
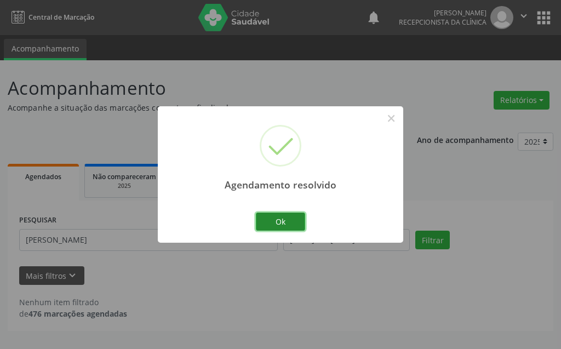
click at [282, 222] on button "Ok" at bounding box center [280, 222] width 49 height 19
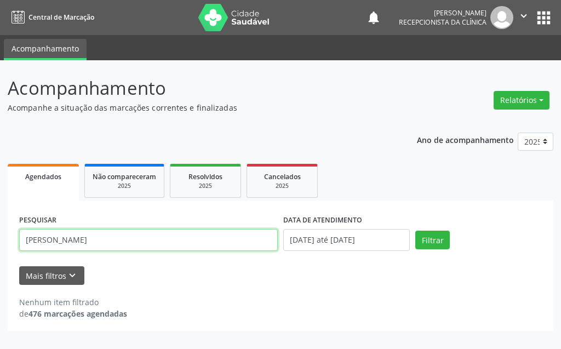
drag, startPoint x: 120, startPoint y: 242, endPoint x: 0, endPoint y: 237, distance: 119.6
click at [0, 237] on div "Acompanhamento Acompanhe a situação das marcações correntes e finalizadas Relat…" at bounding box center [280, 204] width 561 height 289
type input "NICOLLAS CDOMINICK"
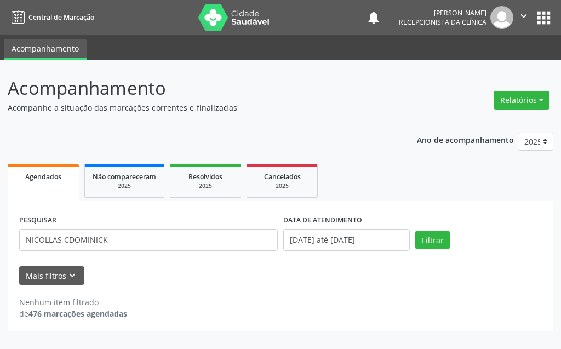
click at [435, 229] on div "PESQUISAR NICOLLAS CDOMINICK DATA DE ATENDIMENTO [DATE] até [DATE] Filtrar" at bounding box center [280, 235] width 529 height 47
click at [434, 232] on button "Filtrar" at bounding box center [433, 240] width 35 height 19
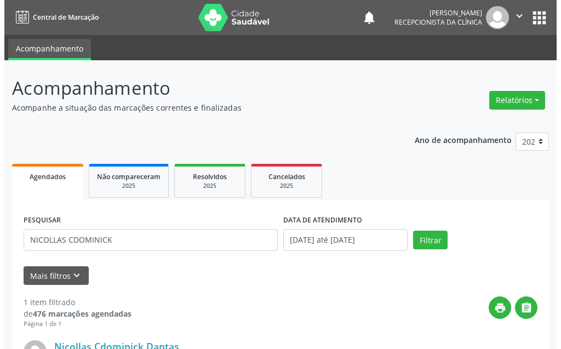
scroll to position [110, 0]
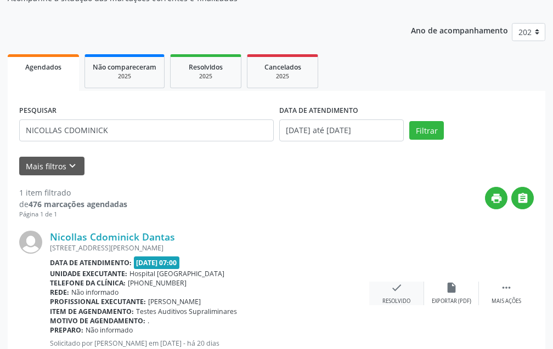
click at [410, 287] on div "check Resolvido" at bounding box center [396, 294] width 55 height 24
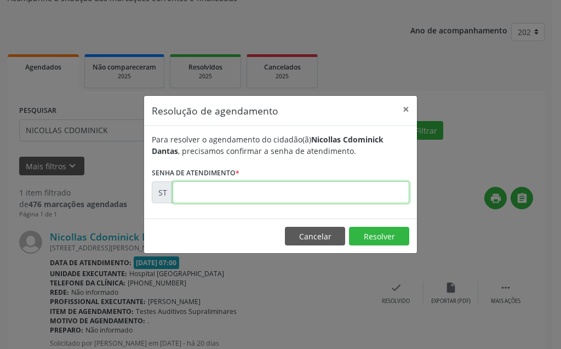
click at [364, 196] on input "text" at bounding box center [291, 192] width 237 height 22
type input "00011214"
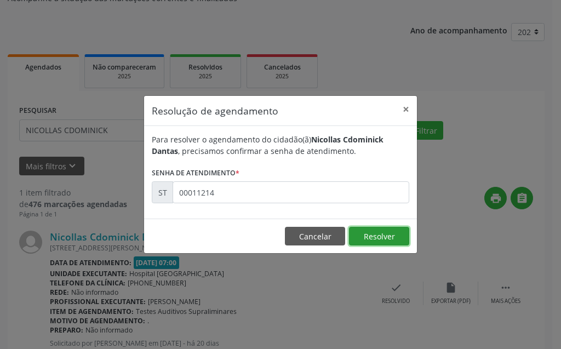
click at [370, 229] on button "Resolver" at bounding box center [379, 236] width 60 height 19
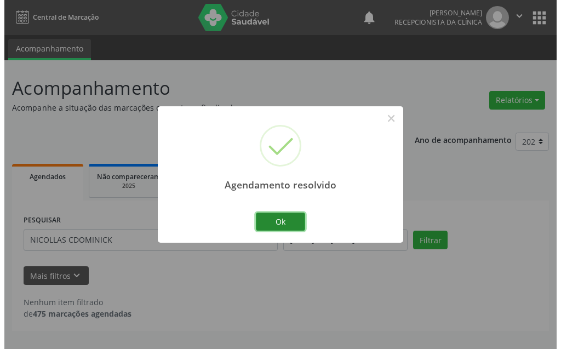
scroll to position [0, 0]
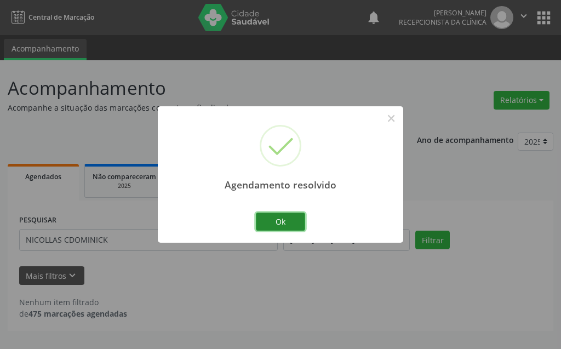
click at [281, 219] on button "Ok" at bounding box center [280, 222] width 49 height 19
